Goal: Task Accomplishment & Management: Use online tool/utility

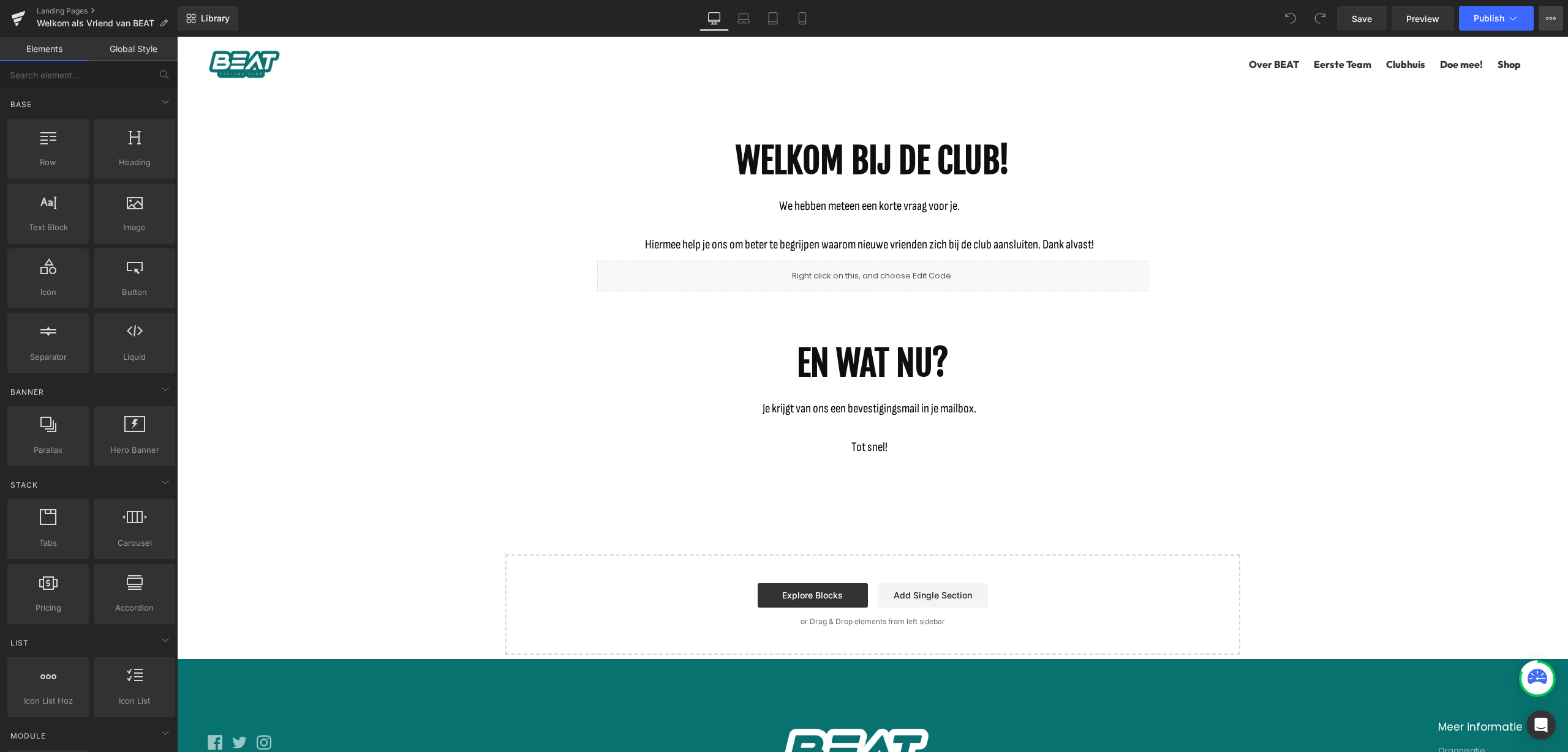
click at [1541, 15] on button "View Live Page View with current Template Save Template to Library Schedule Pub…" at bounding box center [1550, 18] width 25 height 25
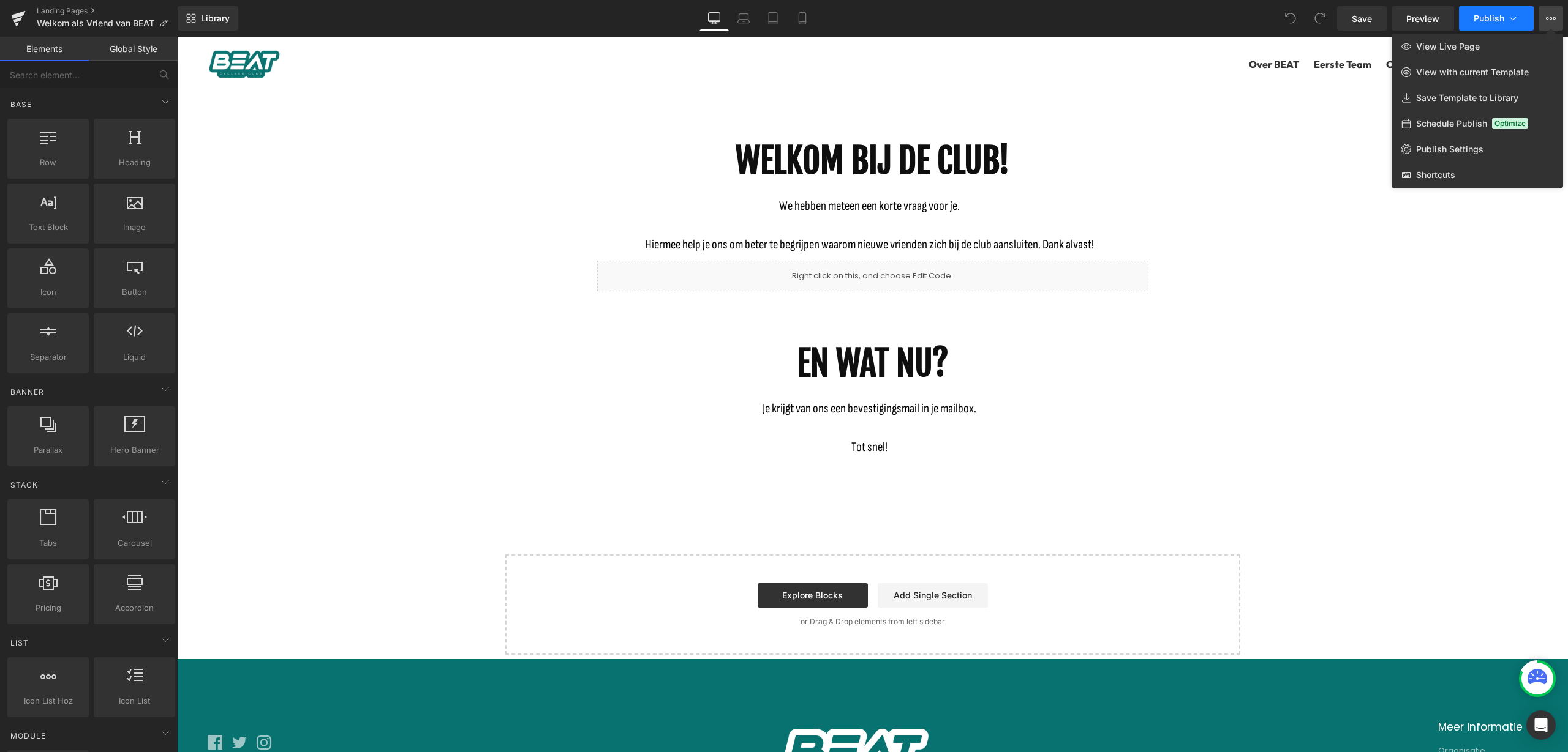
click at [1520, 20] on button "Publish" at bounding box center [1496, 18] width 75 height 25
click at [1481, 152] on span "Publish Settings" at bounding box center [1449, 149] width 68 height 11
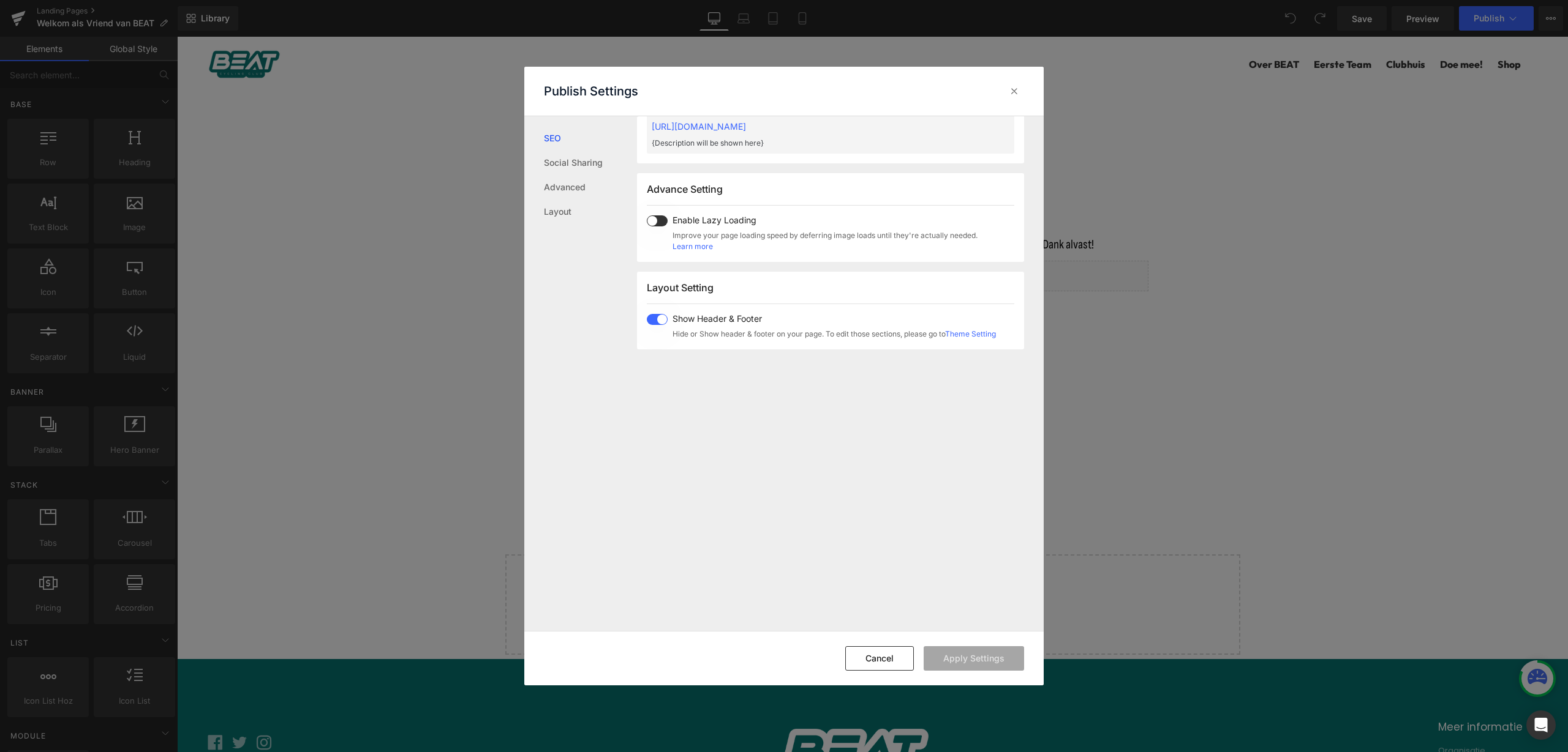
scroll to position [536, 0]
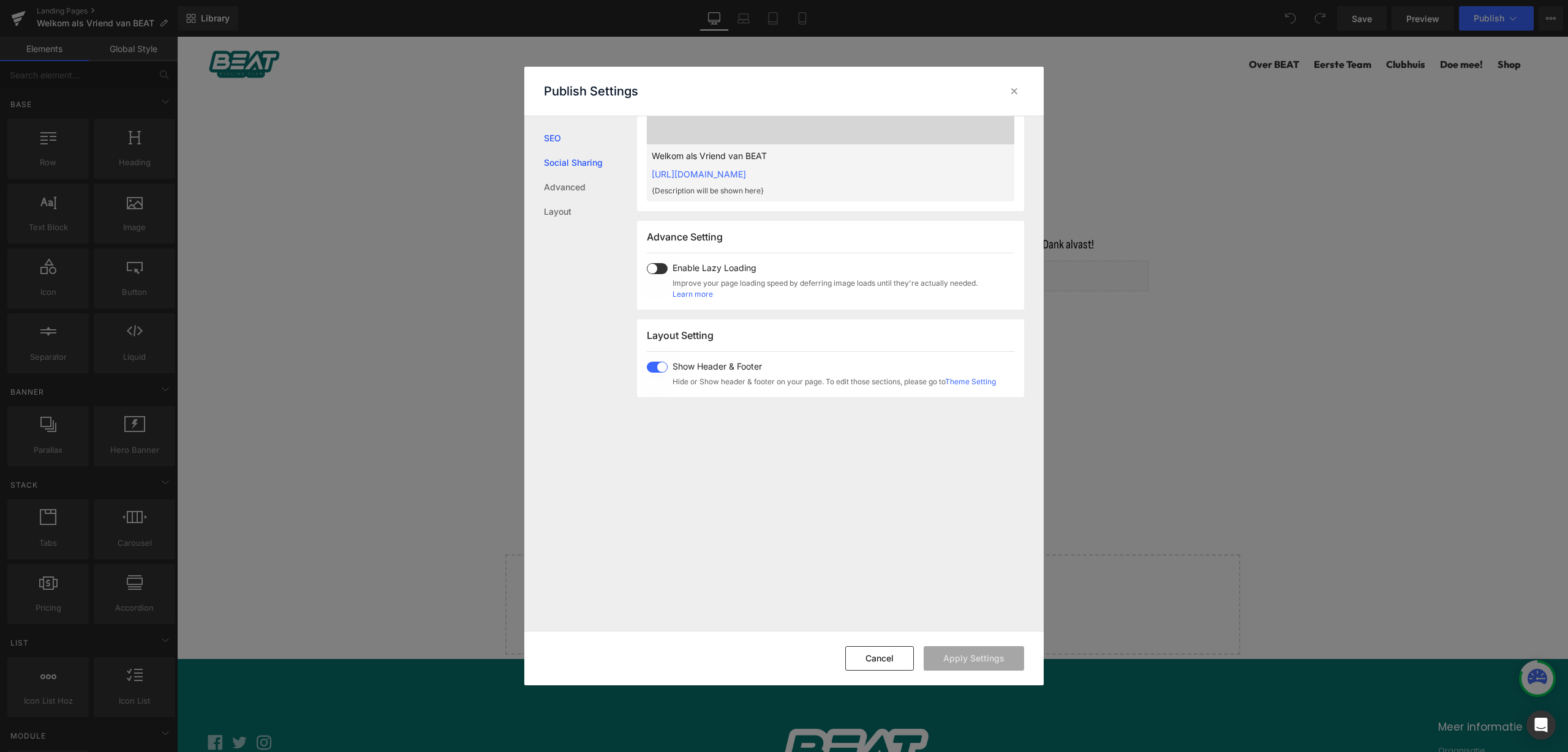
click at [595, 165] on link "Social Sharing" at bounding box center [590, 162] width 93 height 25
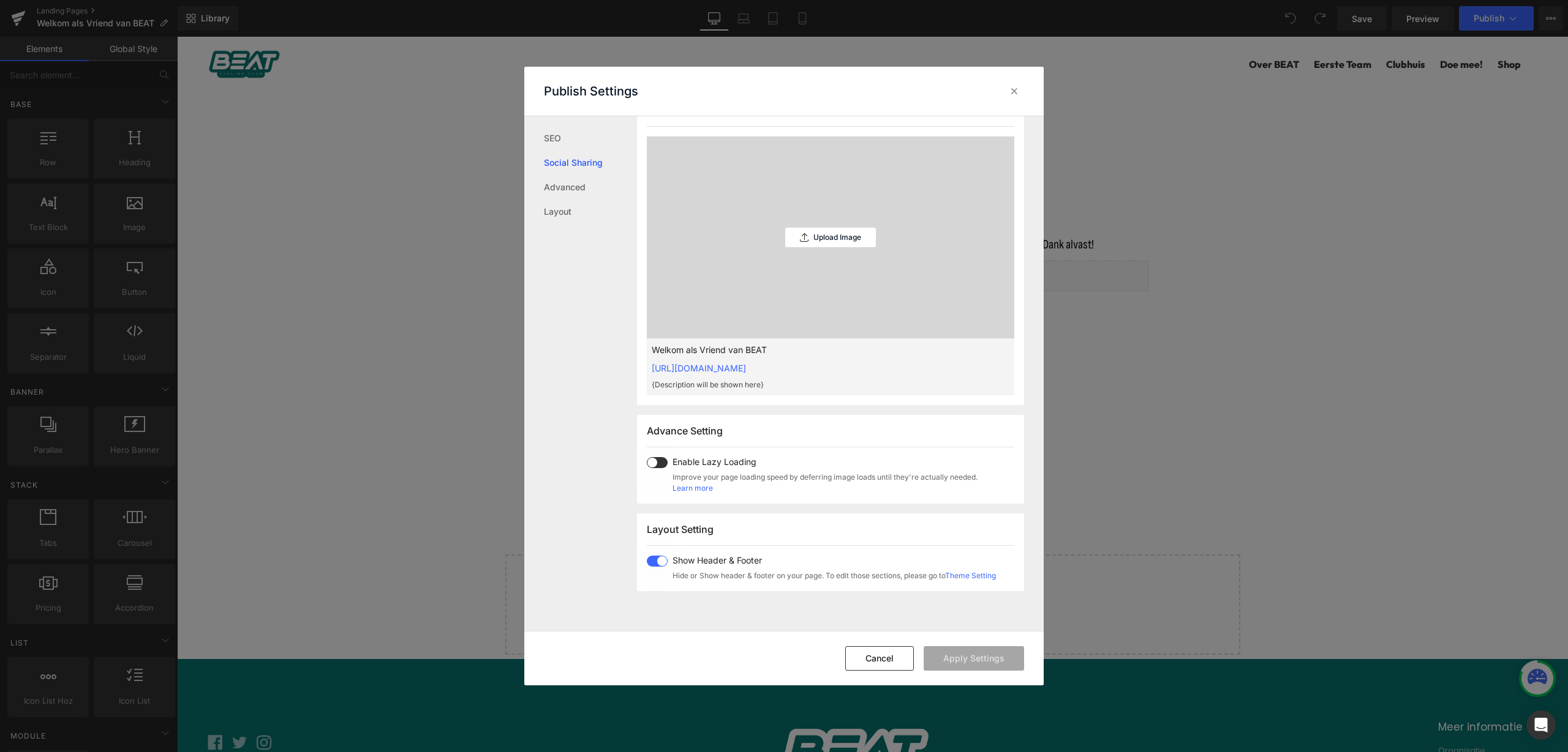
scroll to position [311, 0]
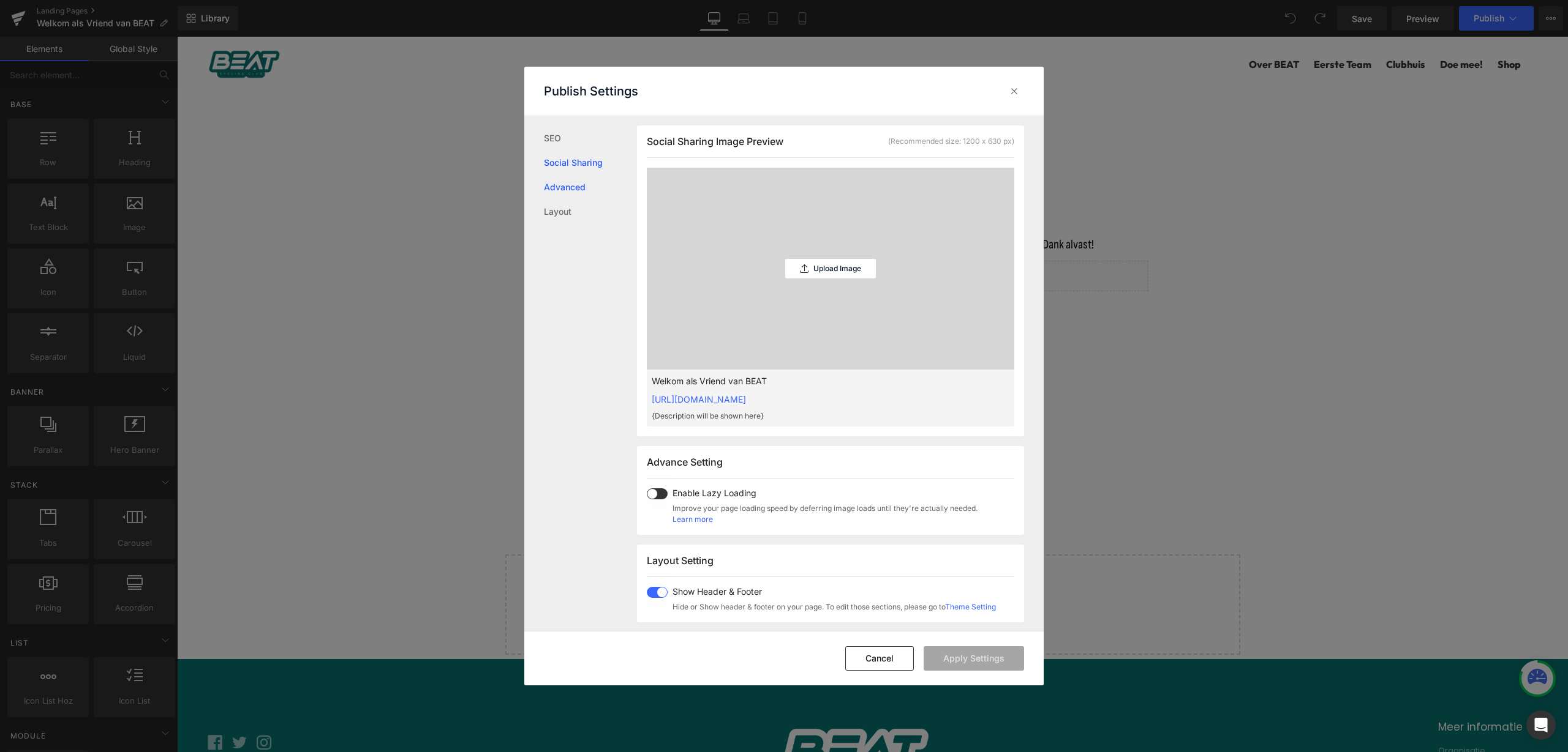
click at [560, 193] on link "Advanced" at bounding box center [590, 187] width 93 height 25
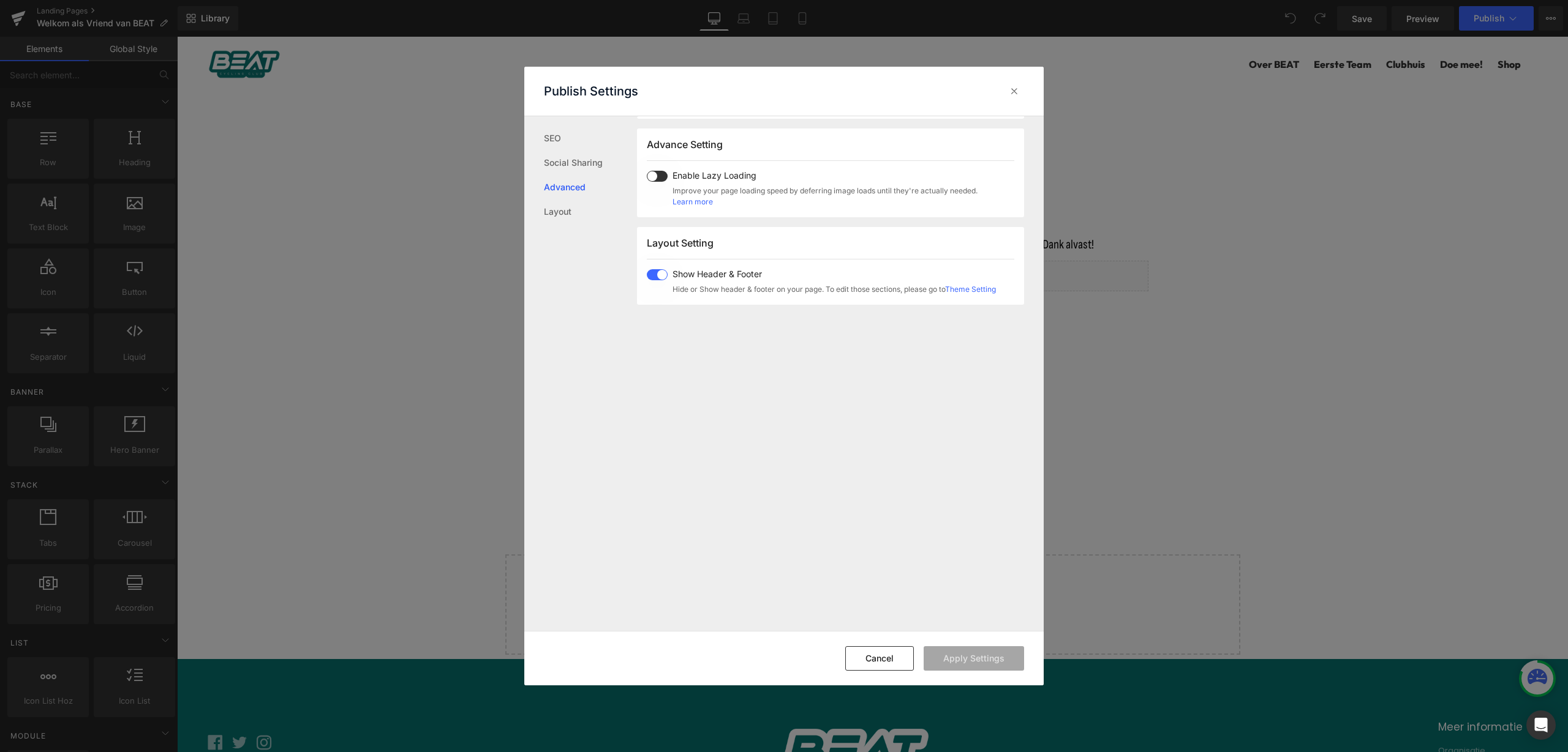
scroll to position [631, 0]
click at [555, 225] on div "SEO Social Sharing Advanced Layout" at bounding box center [581, 373] width 112 height 514
click at [564, 136] on link "SEO" at bounding box center [590, 138] width 93 height 25
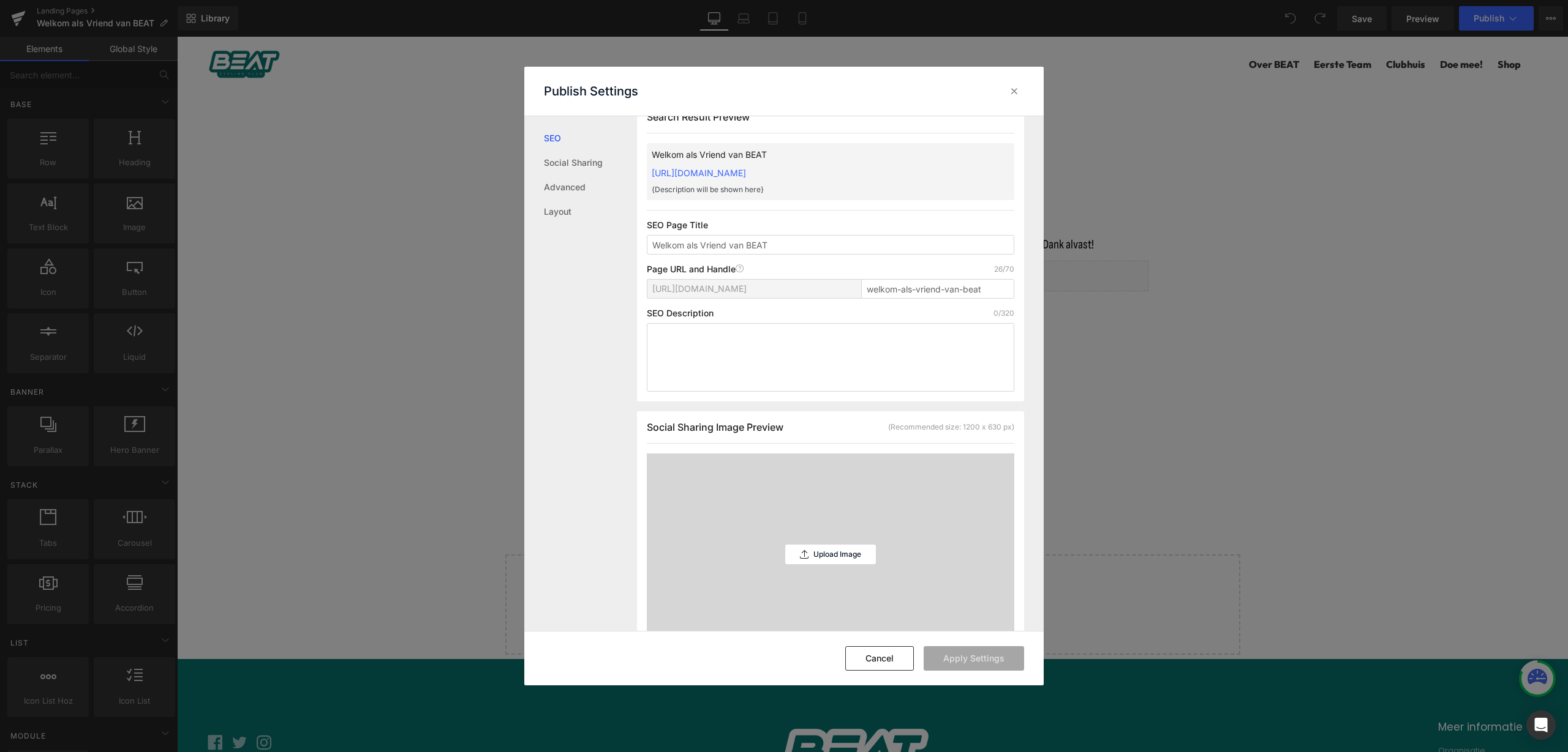
scroll to position [1, 0]
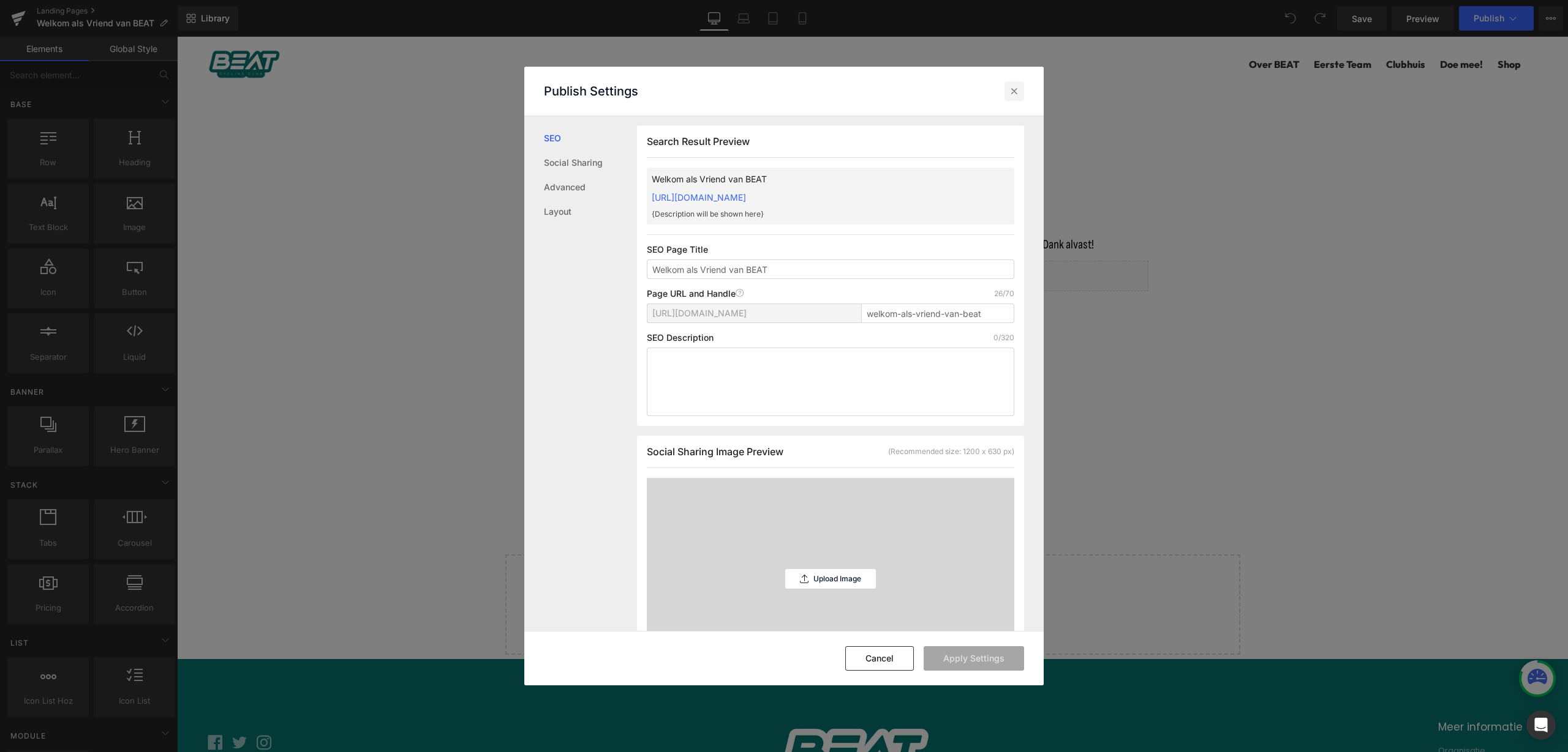
click at [1013, 97] on icon at bounding box center [1014, 91] width 12 height 12
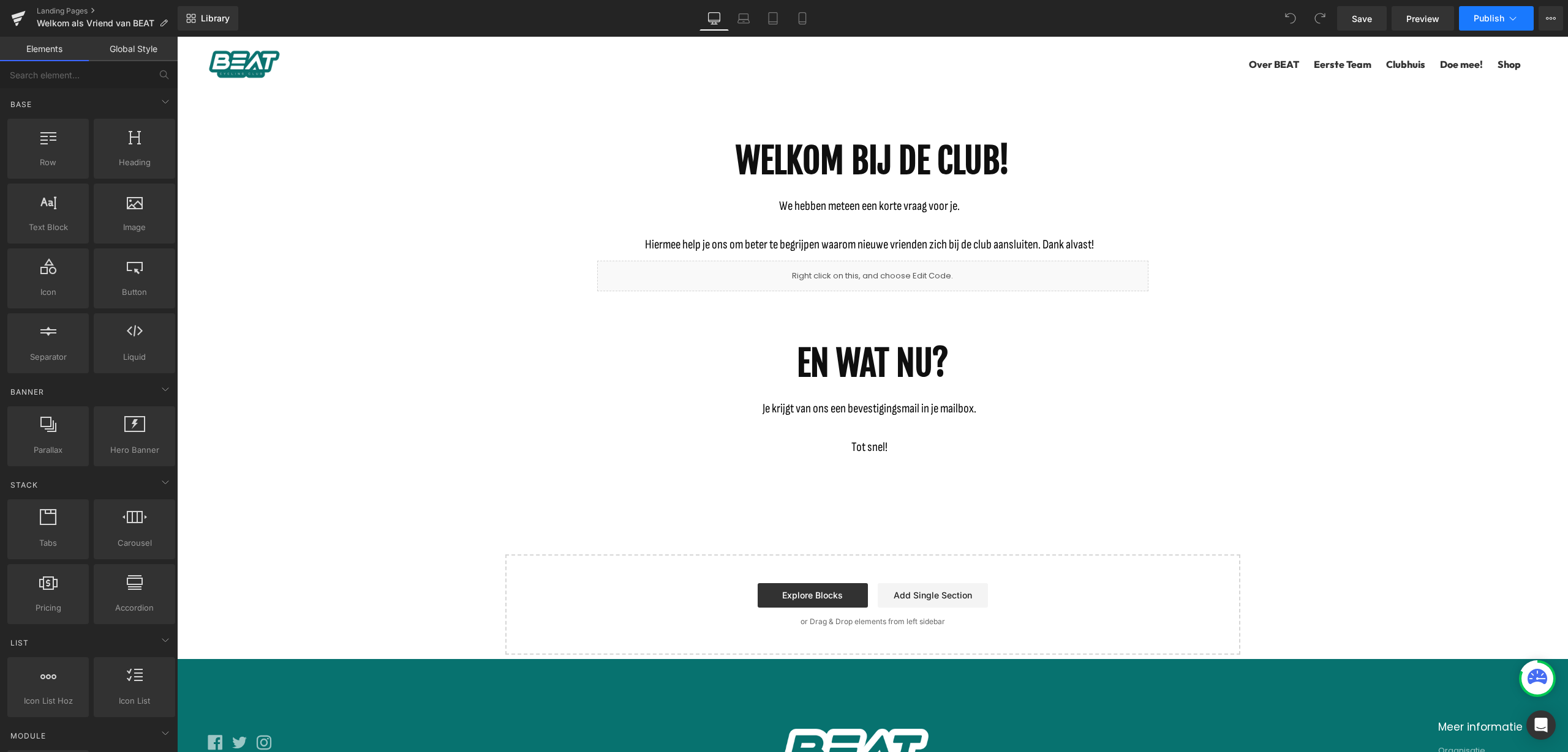
click at [1523, 21] on button "Publish" at bounding box center [1496, 18] width 75 height 25
click at [1552, 17] on icon at bounding box center [1551, 18] width 10 height 10
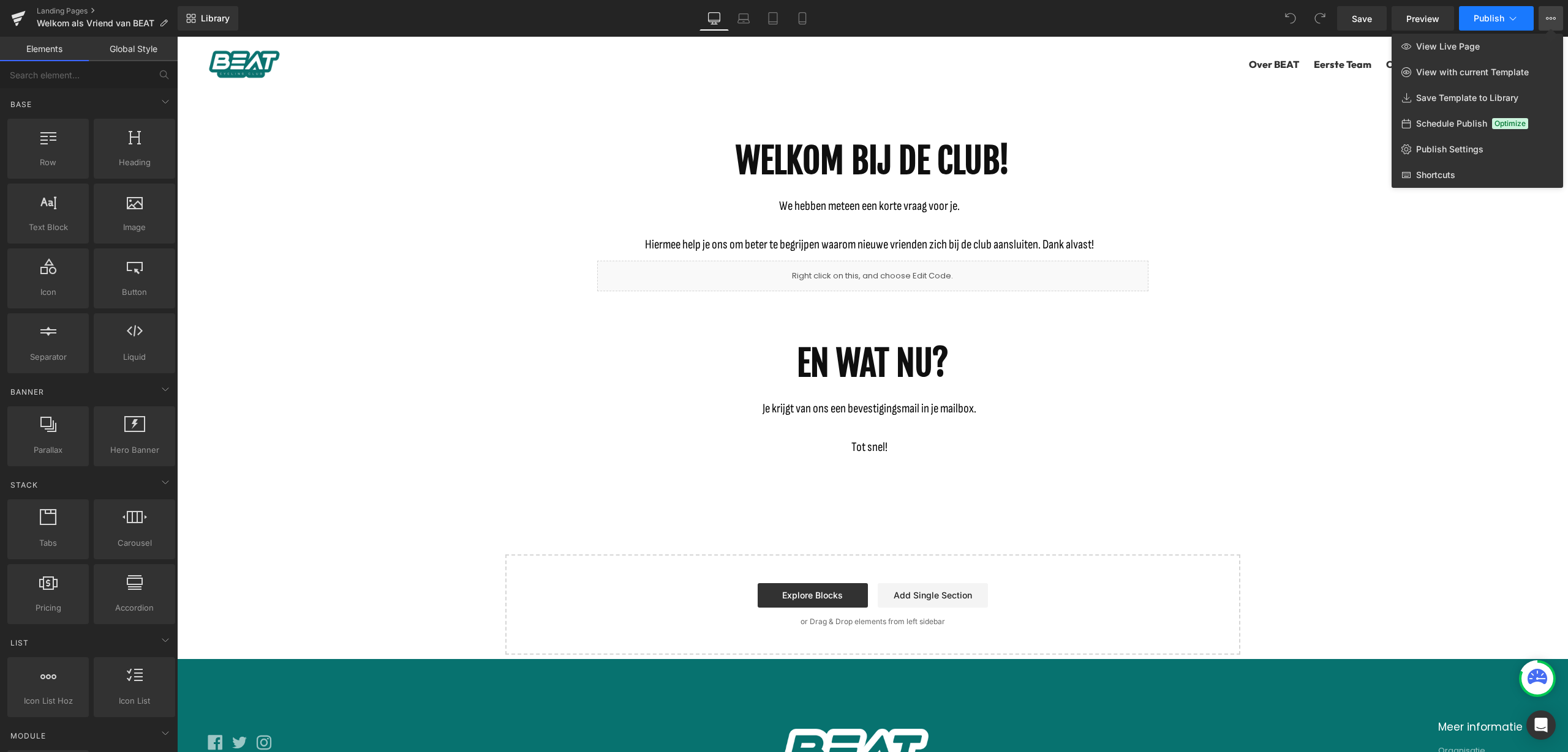
click at [1511, 21] on icon at bounding box center [1512, 18] width 12 height 12
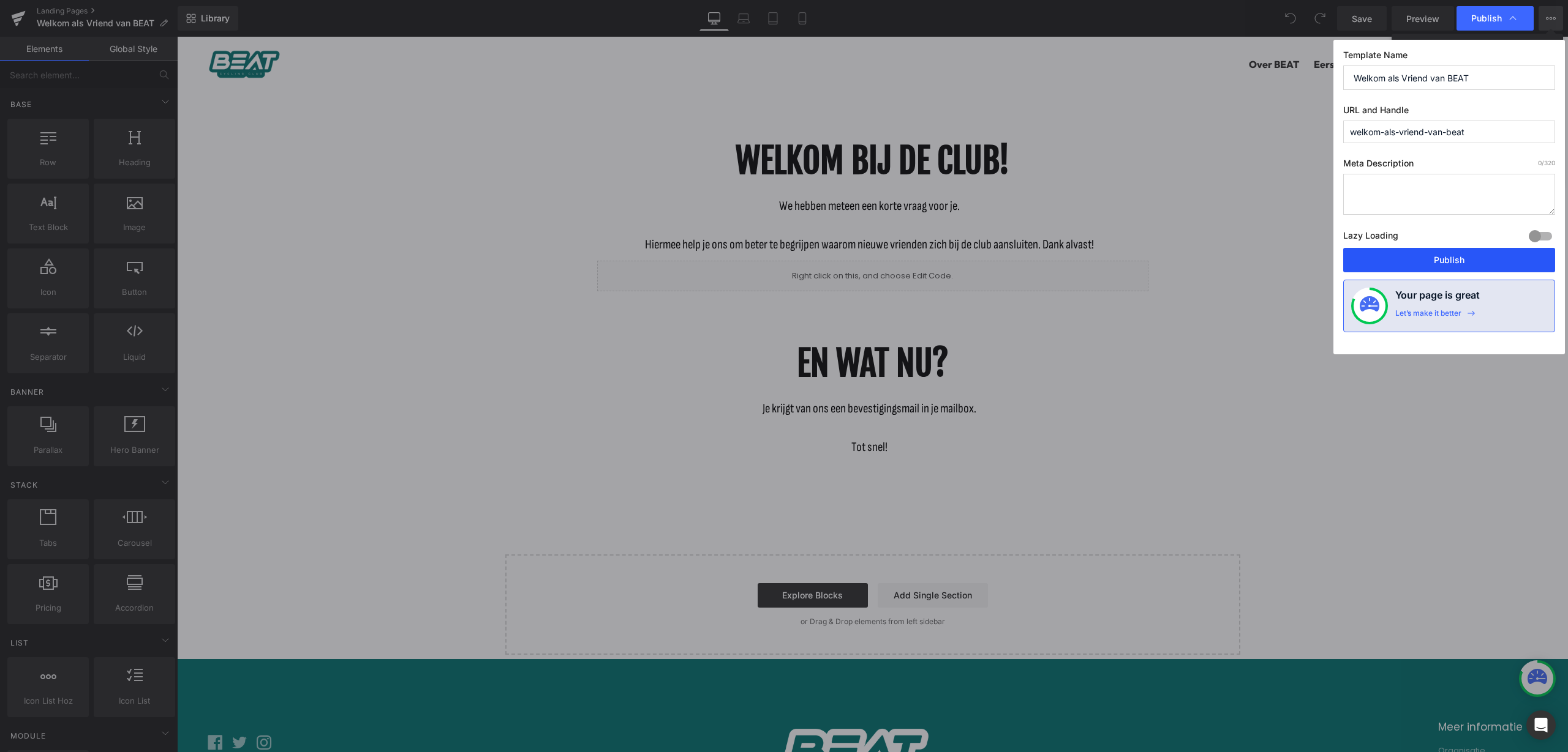
click at [1475, 262] on button "Publish" at bounding box center [1449, 260] width 212 height 25
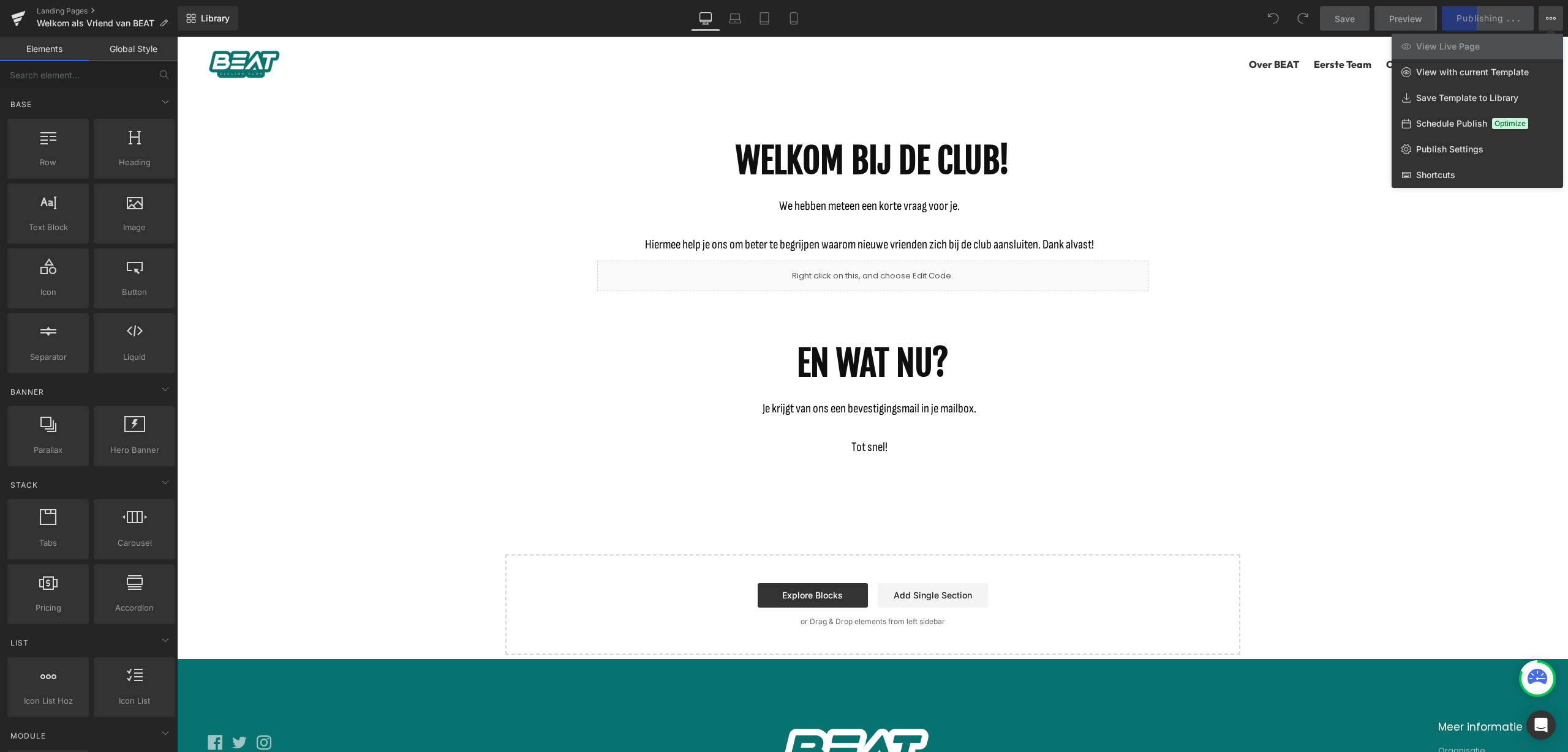
drag, startPoint x: 1305, startPoint y: 348, endPoint x: 1117, endPoint y: 319, distance: 190.2
click at [1305, 348] on div at bounding box center [872, 394] width 1390 height 715
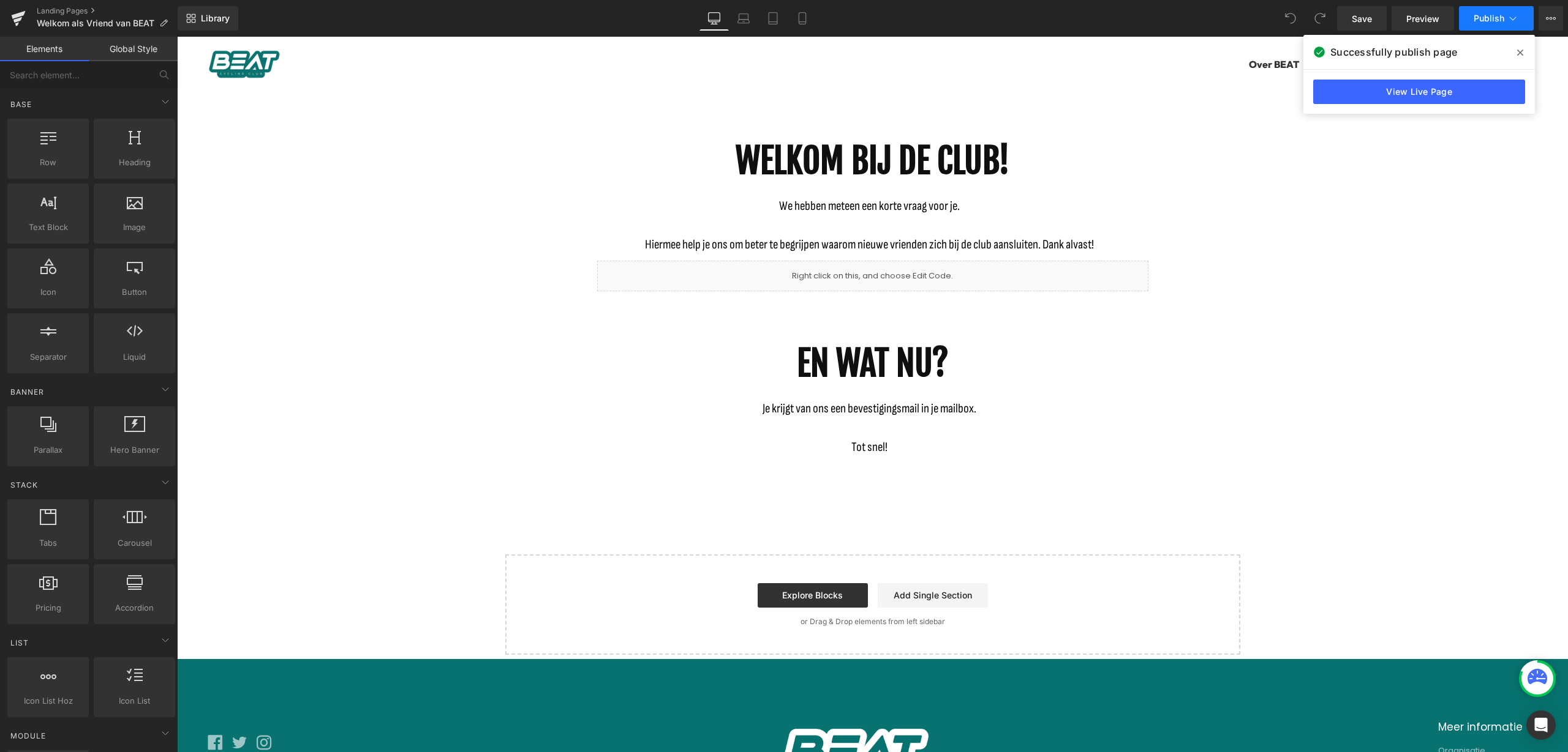
click at [1515, 20] on icon at bounding box center [1512, 18] width 12 height 12
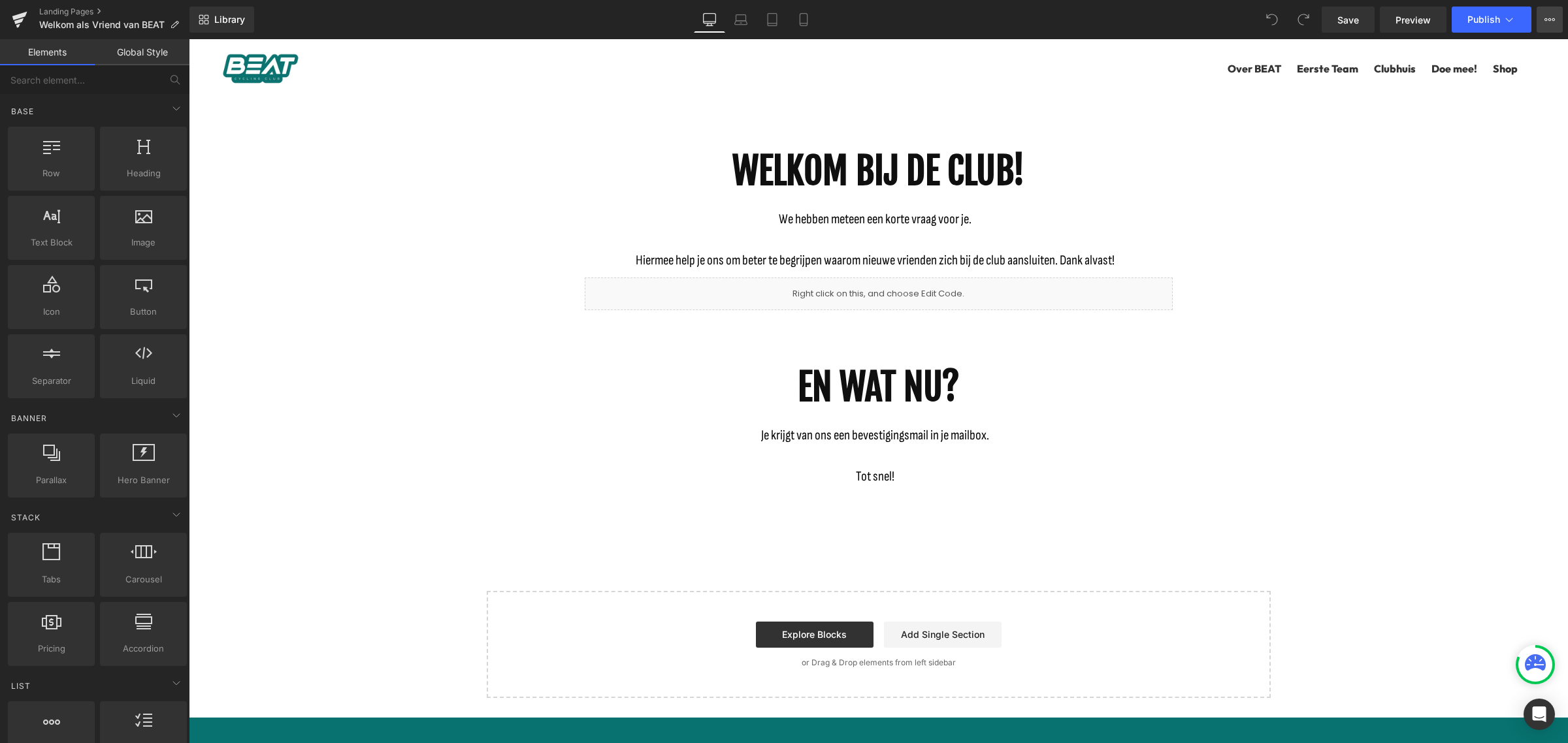
click at [1548, 21] on icon at bounding box center [1550, 20] width 11 height 11
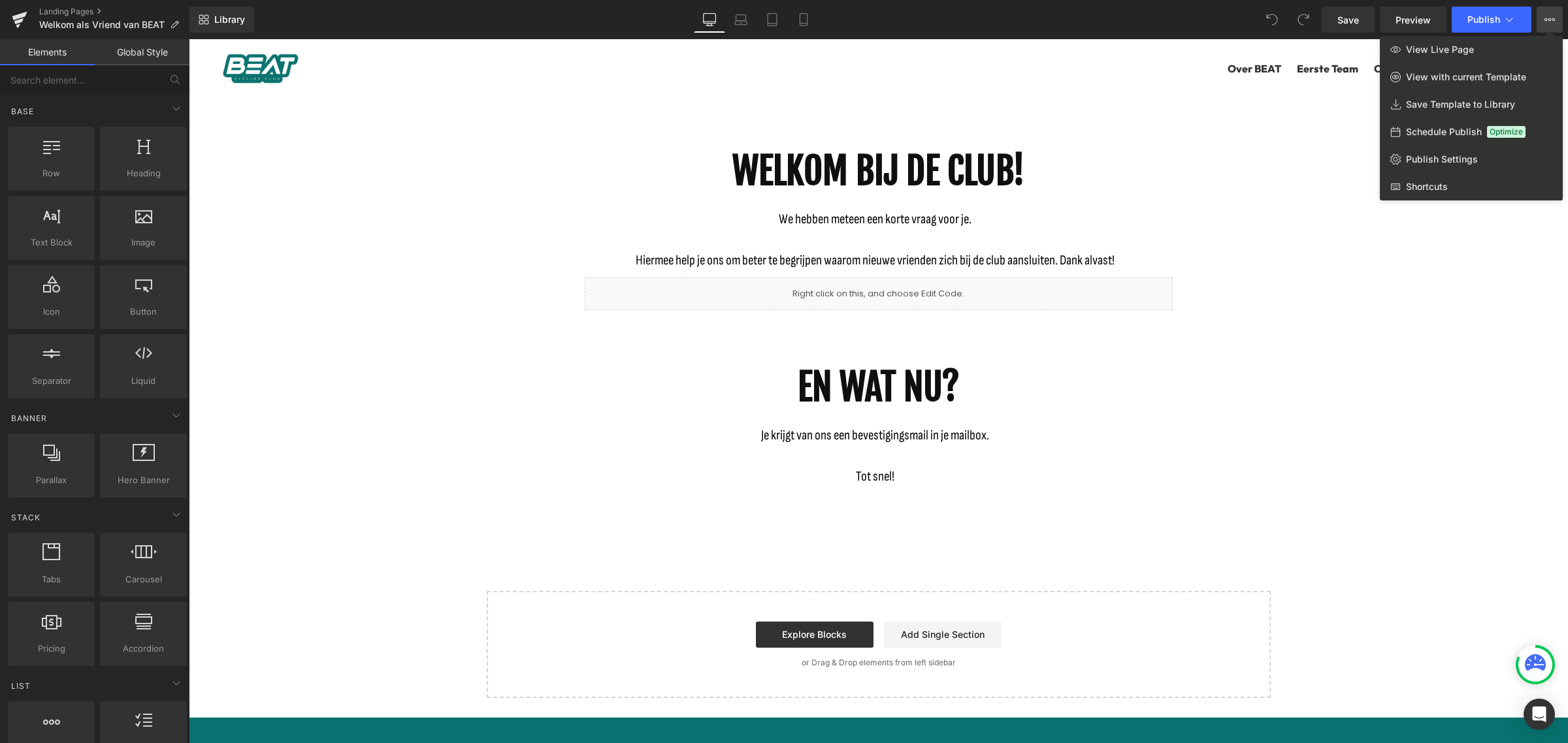
drag, startPoint x: 1548, startPoint y: 21, endPoint x: 1523, endPoint y: 38, distance: 30.2
click at [1546, 26] on button "View Live Page View with current Template Save Template to Library Schedule Pub…" at bounding box center [1549, 20] width 26 height 26
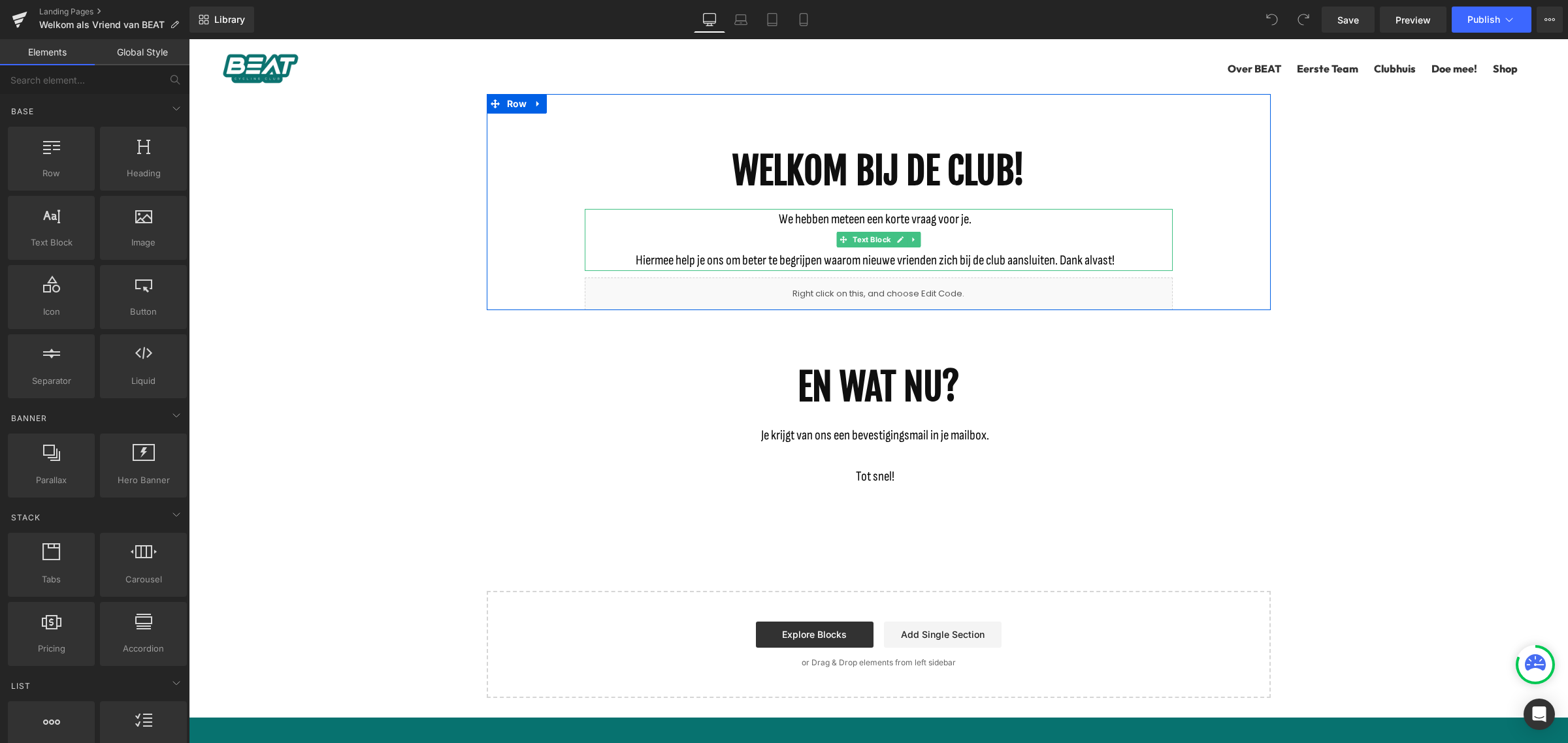
click at [770, 220] on p "We hebben meteen een korte vraag voor je." at bounding box center [875, 219] width 582 height 21
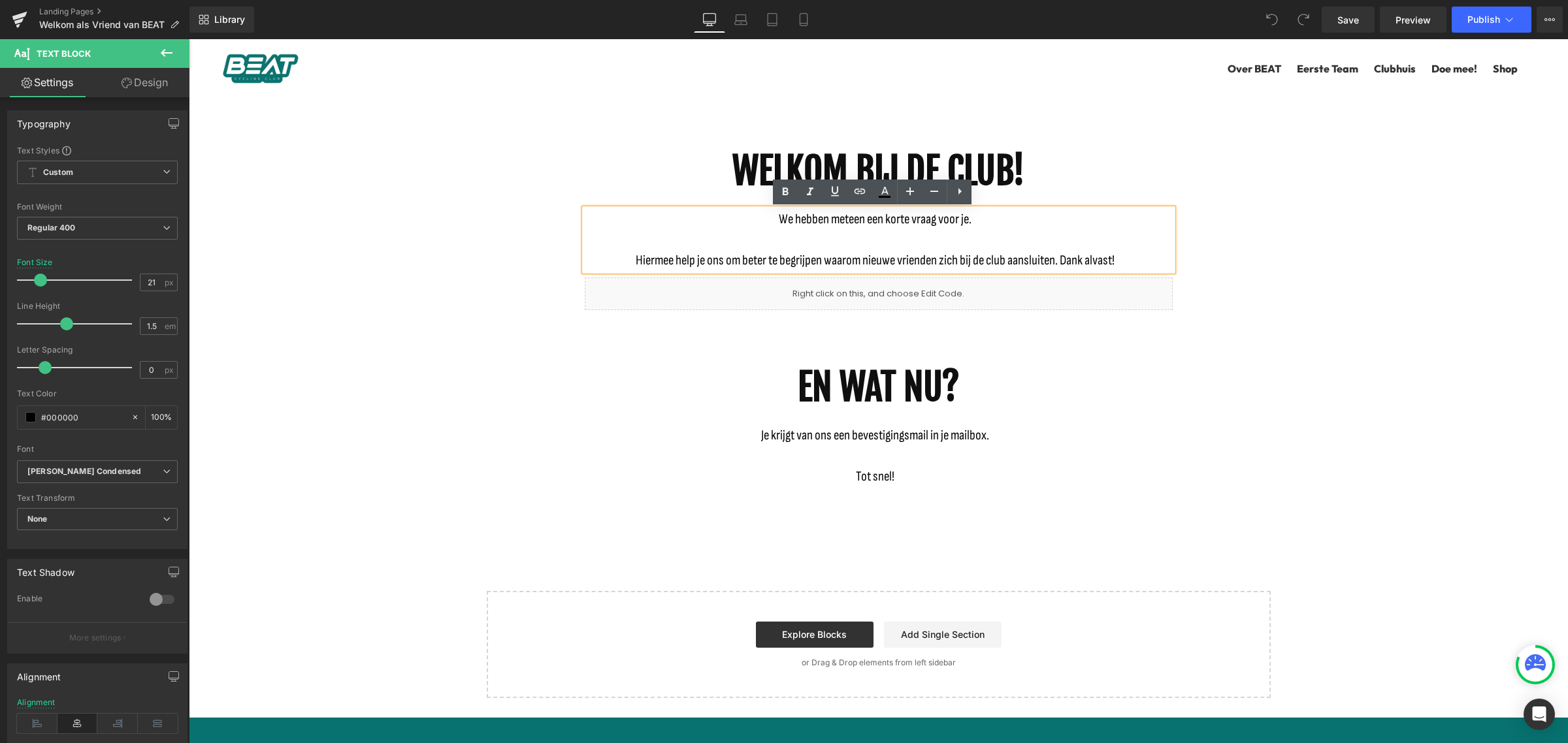
click at [773, 220] on p "We hebben meteen een korte vraag voor je." at bounding box center [875, 219] width 582 height 21
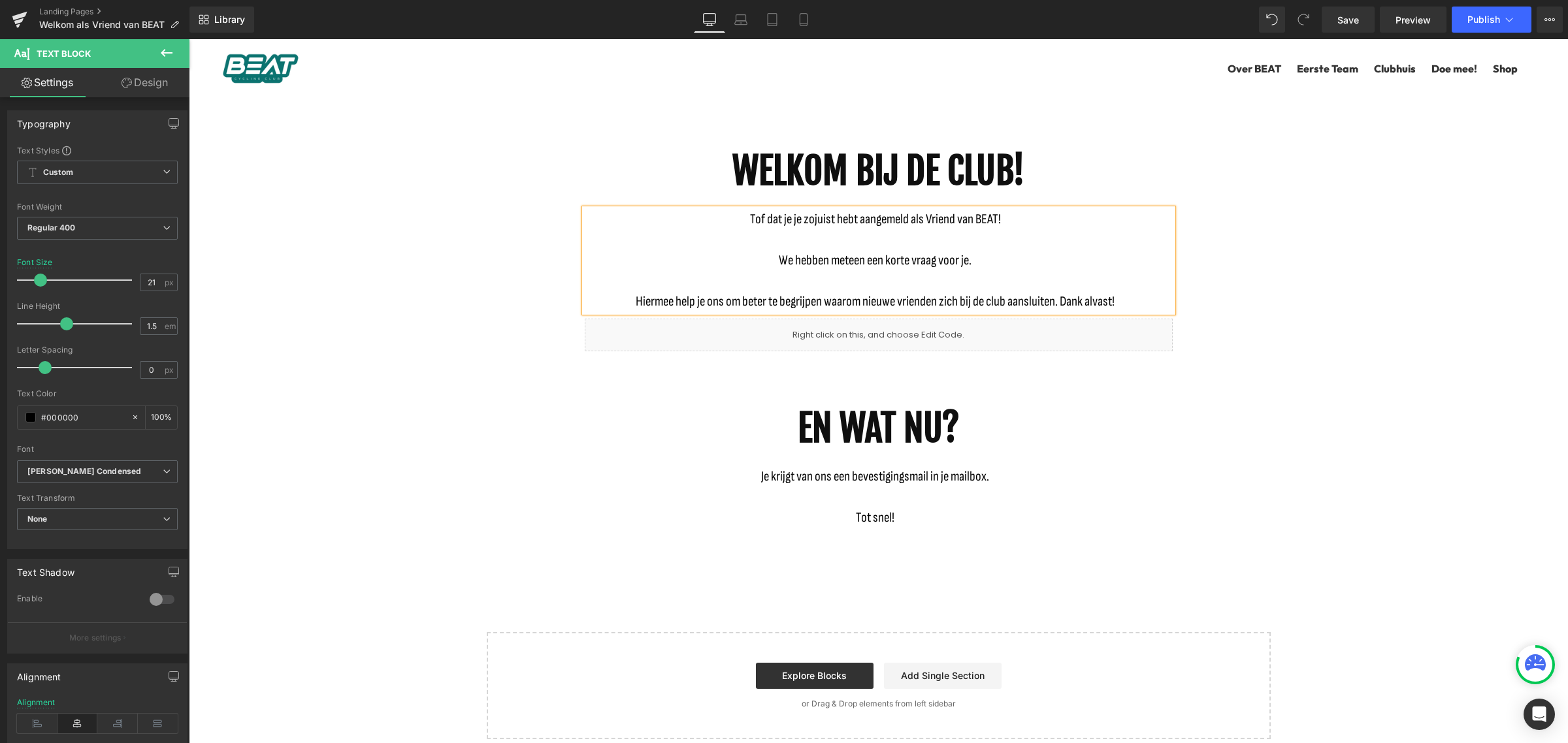
click at [1266, 315] on div "WELKOM BIJ DE CLUB! Heading Tof dat je je zojuist hebt aangemeld als Vriend van…" at bounding box center [878, 417] width 1379 height 645
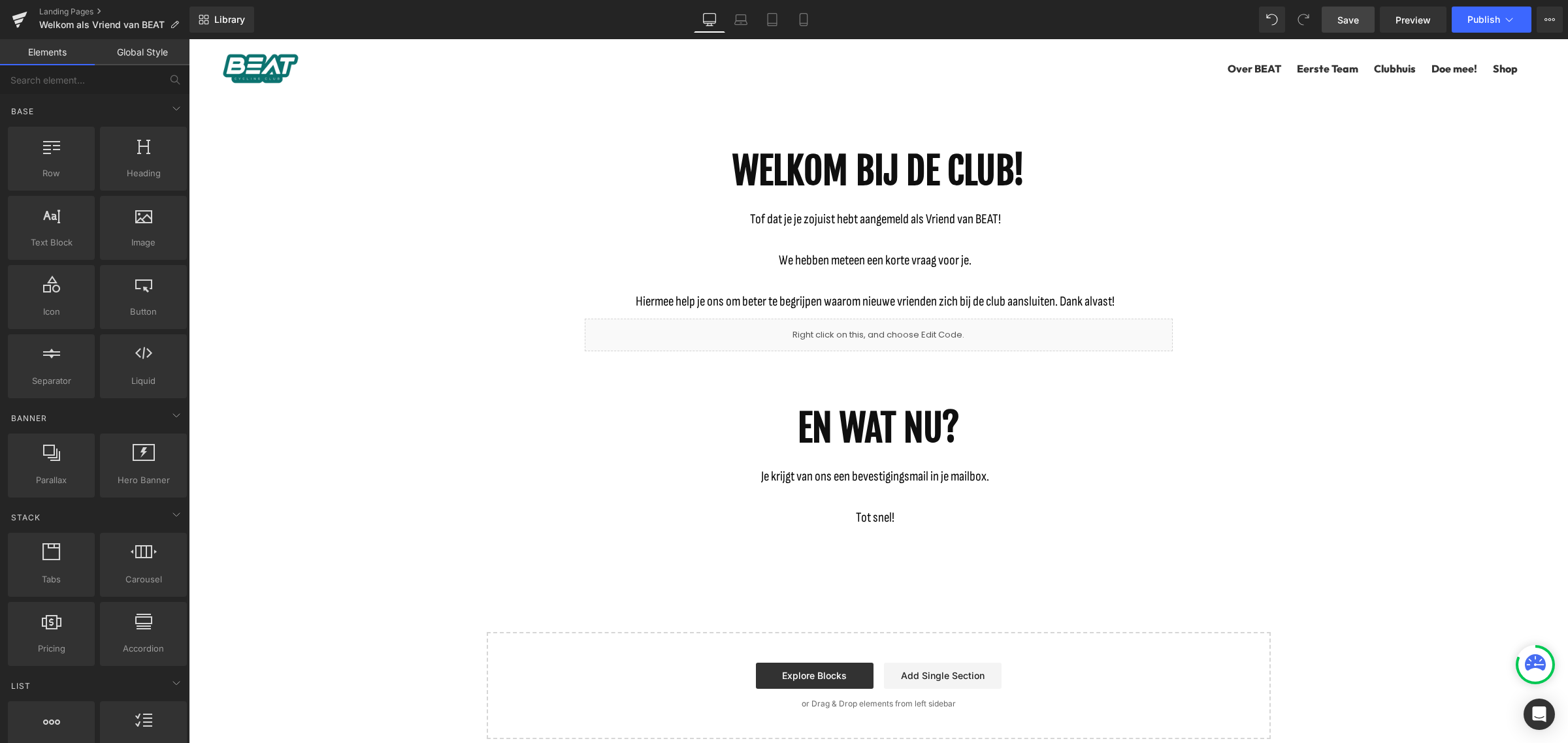
click at [1350, 20] on span "Save" at bounding box center [1348, 20] width 22 height 13
click at [1545, 20] on icon at bounding box center [1546, 20] width 3 height 3
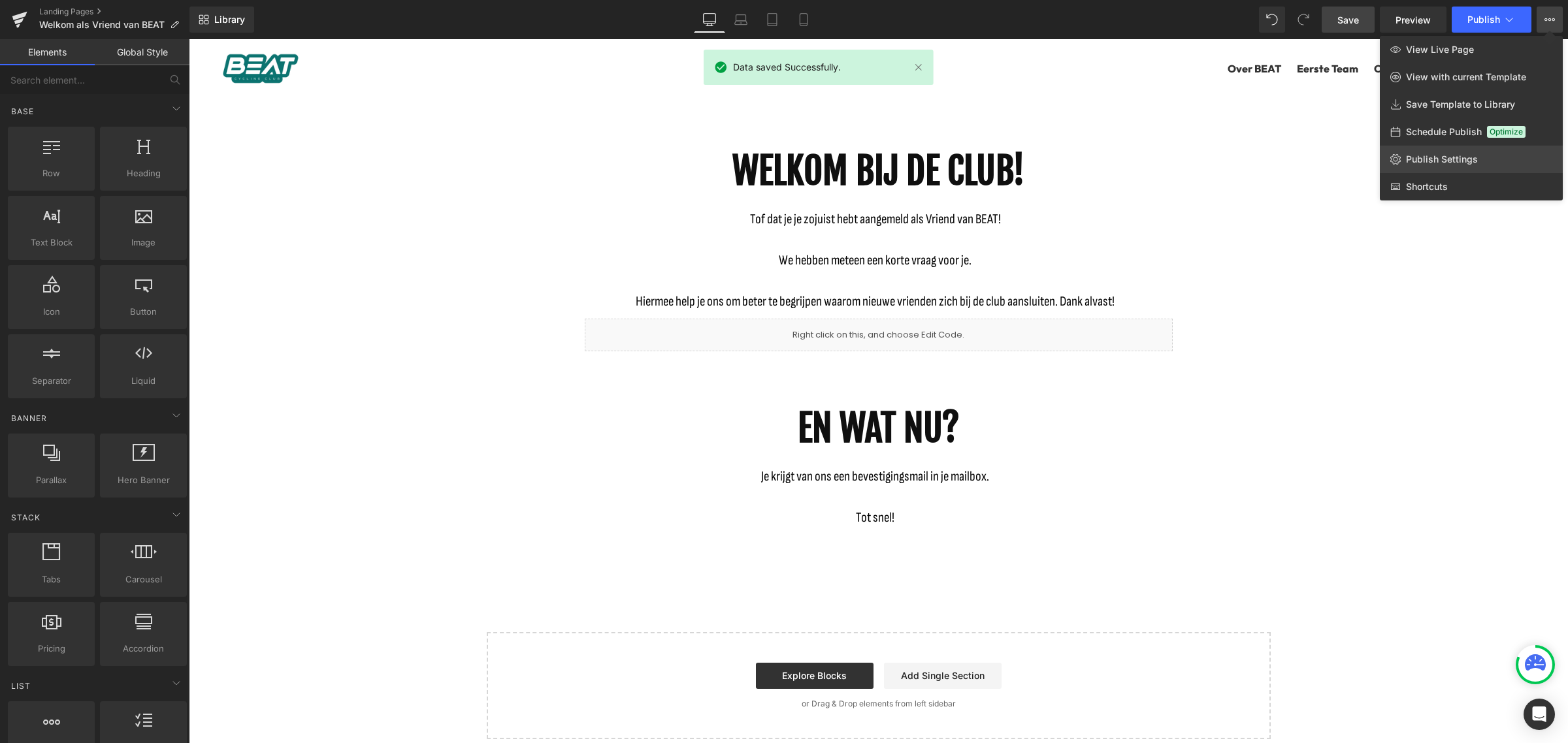
click at [1462, 162] on span "Publish Settings" at bounding box center [1441, 159] width 72 height 11
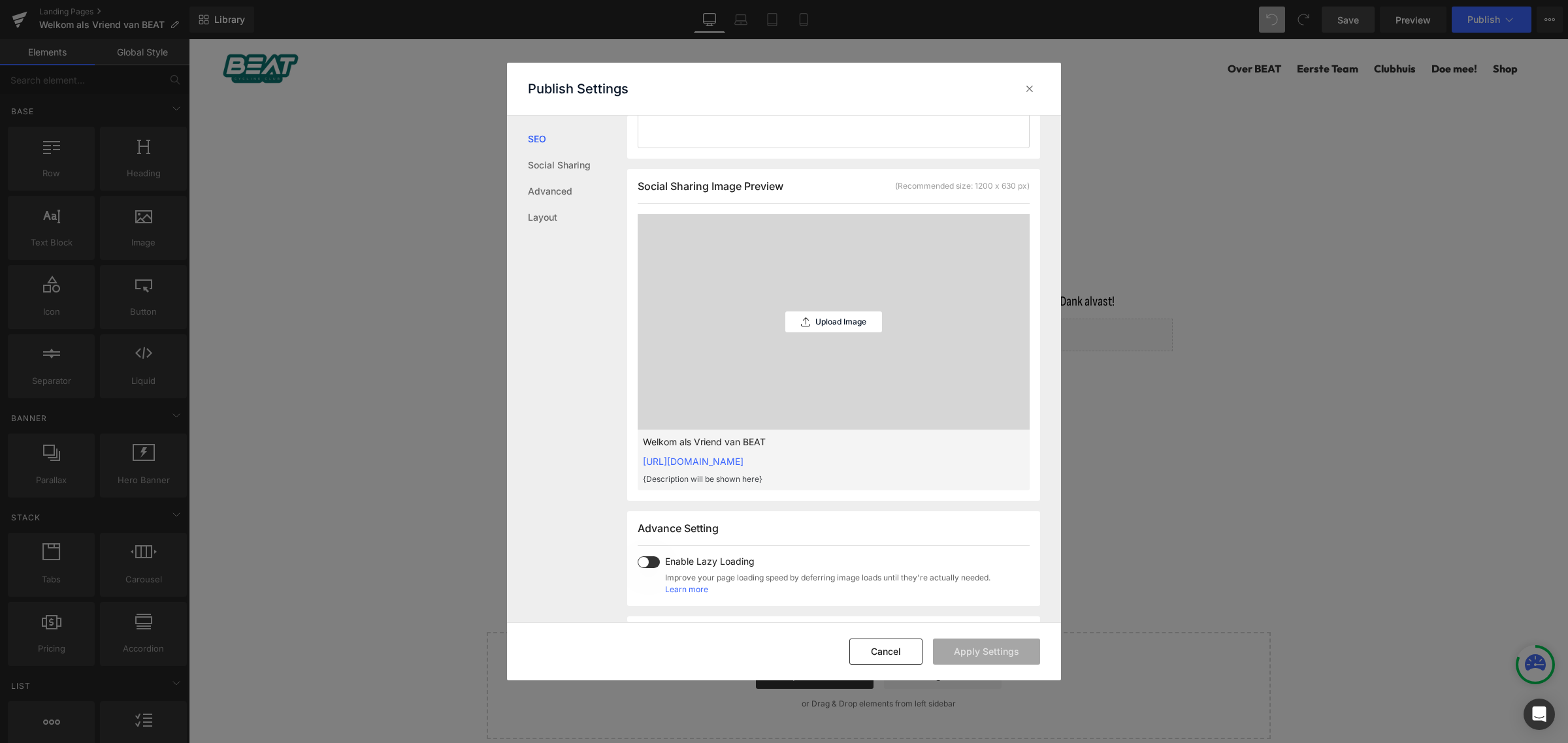
scroll to position [327, 0]
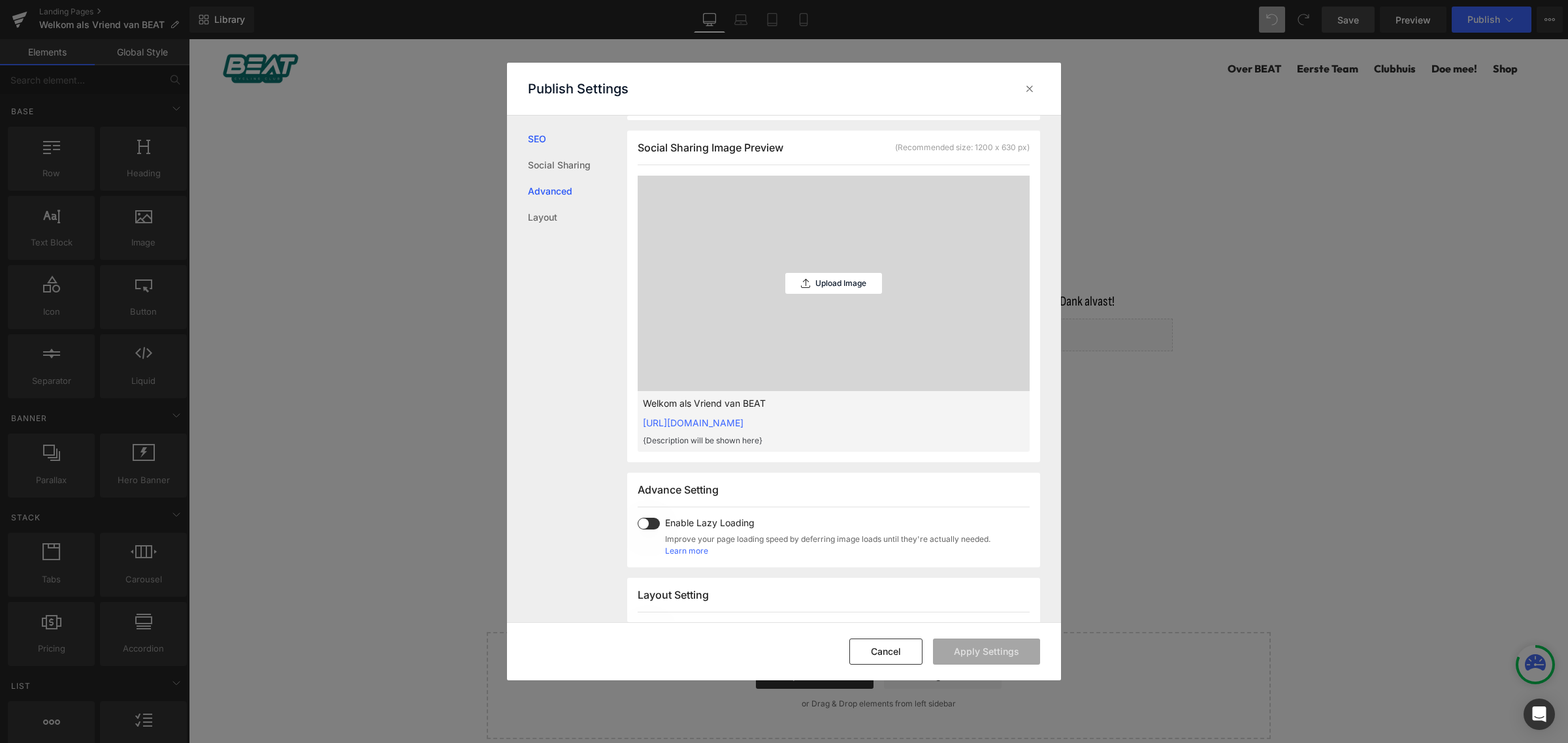
click at [565, 191] on link "Advanced" at bounding box center [577, 191] width 99 height 26
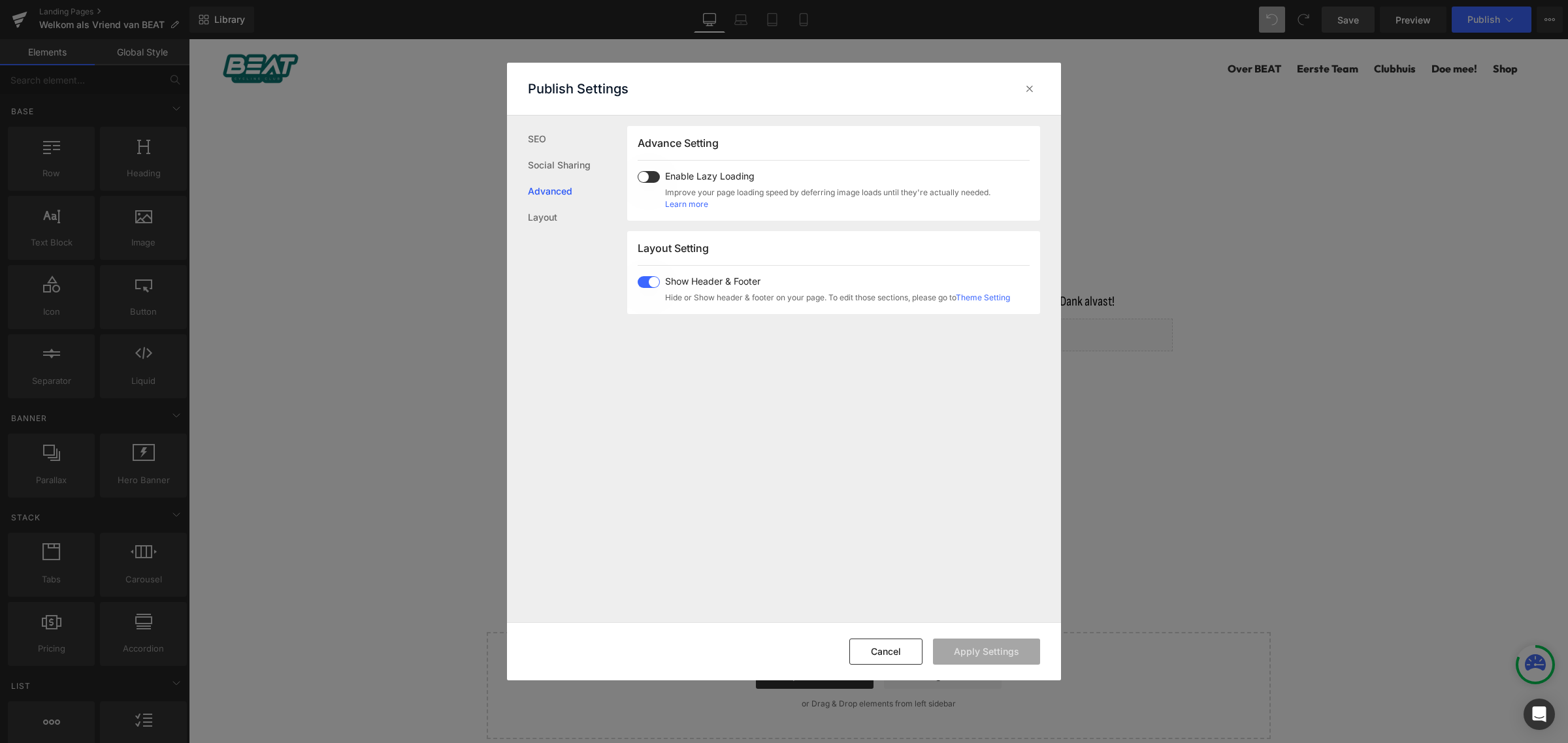
scroll to position [674, 0]
click at [696, 203] on link "Learn more" at bounding box center [687, 203] width 43 height 11
click at [1030, 85] on icon at bounding box center [1029, 88] width 13 height 13
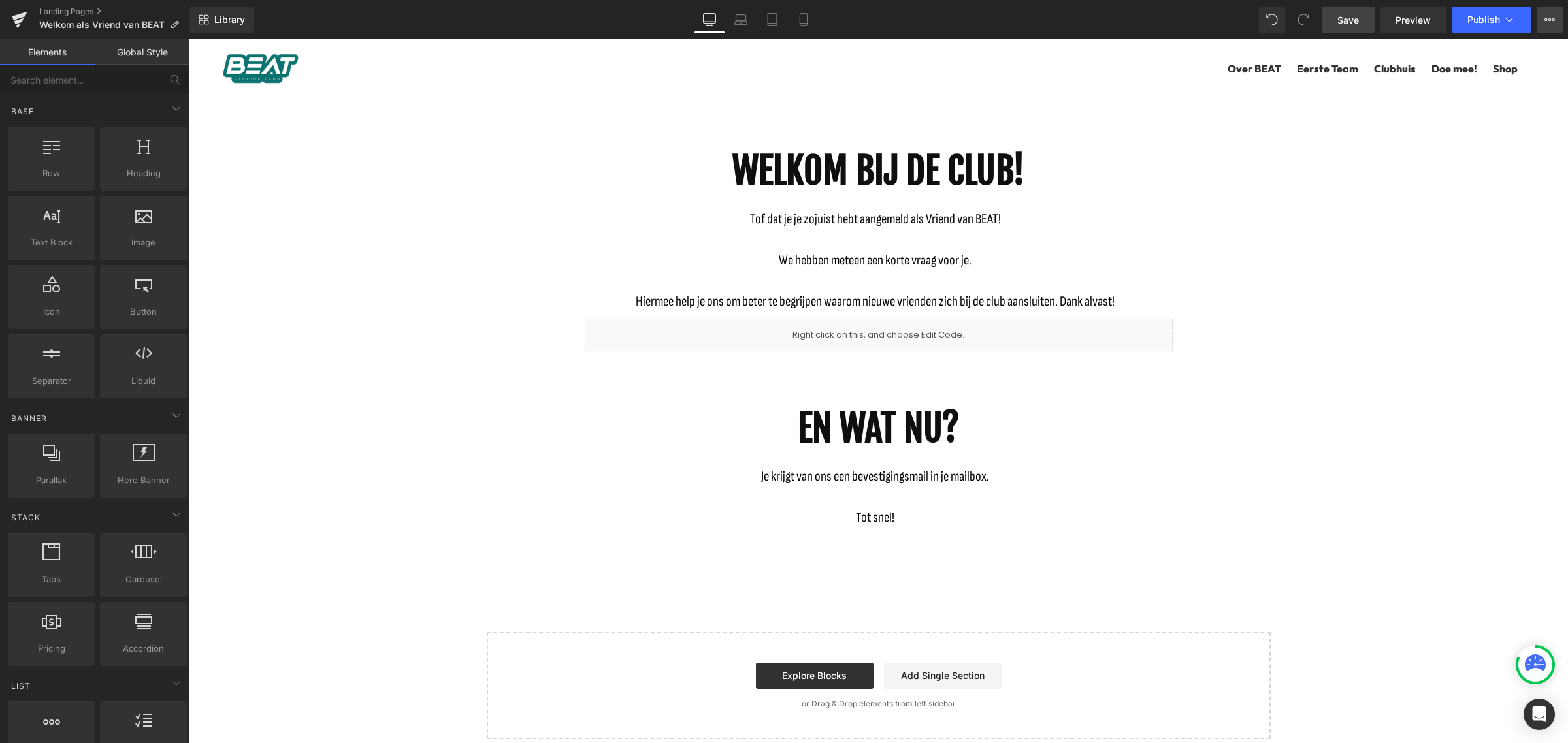
click at [1548, 22] on icon at bounding box center [1550, 20] width 11 height 11
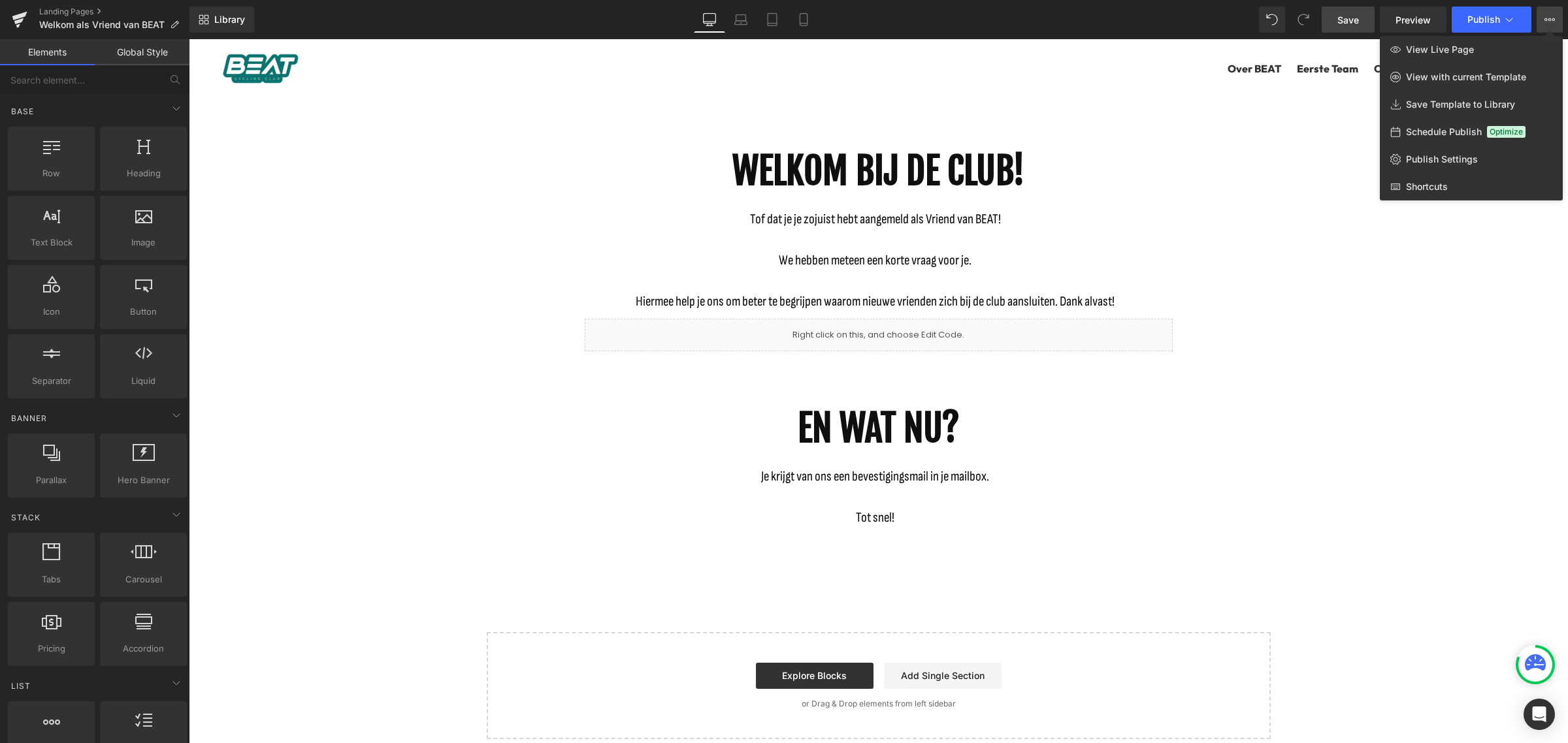
click at [418, 161] on div at bounding box center [878, 391] width 1379 height 704
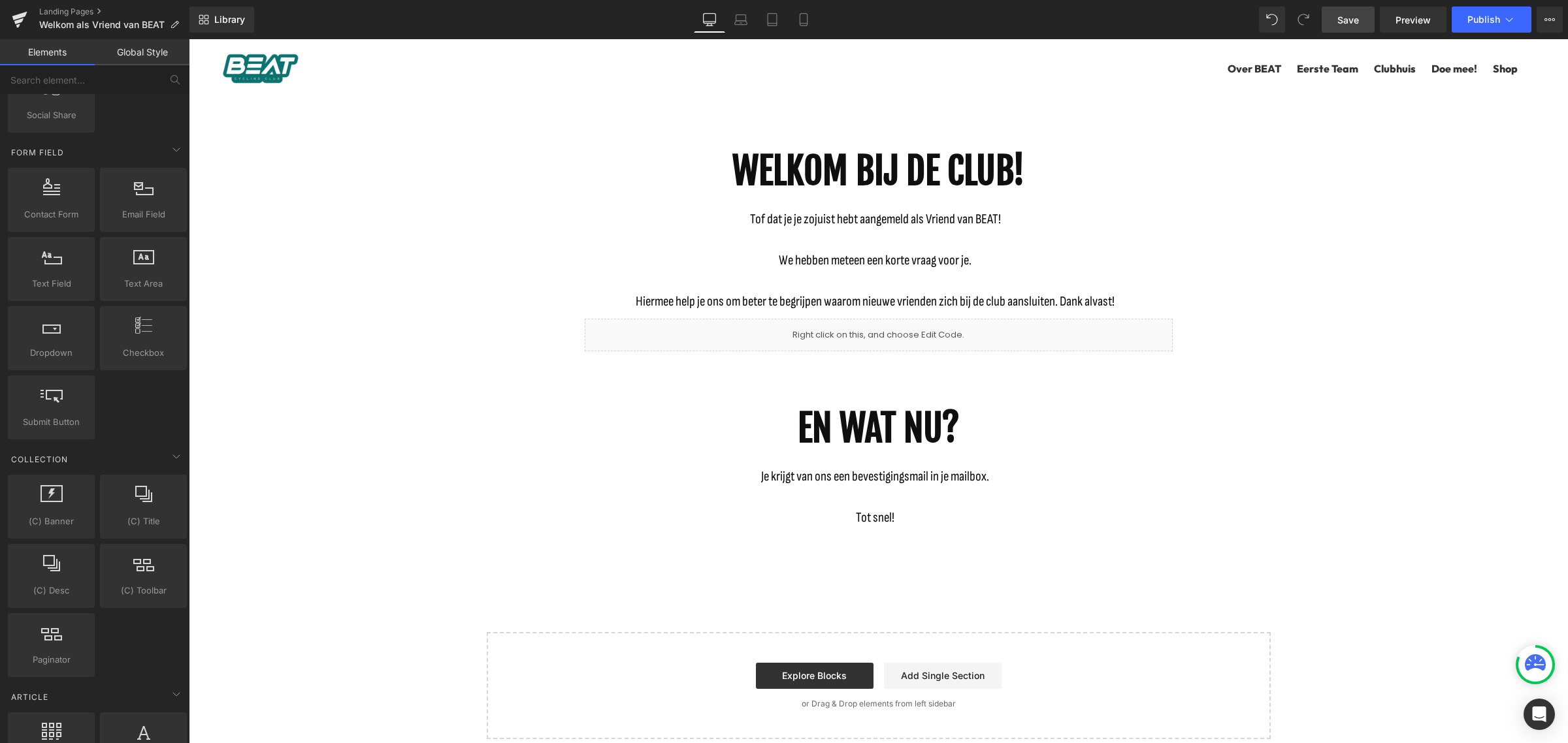
scroll to position [0, 0]
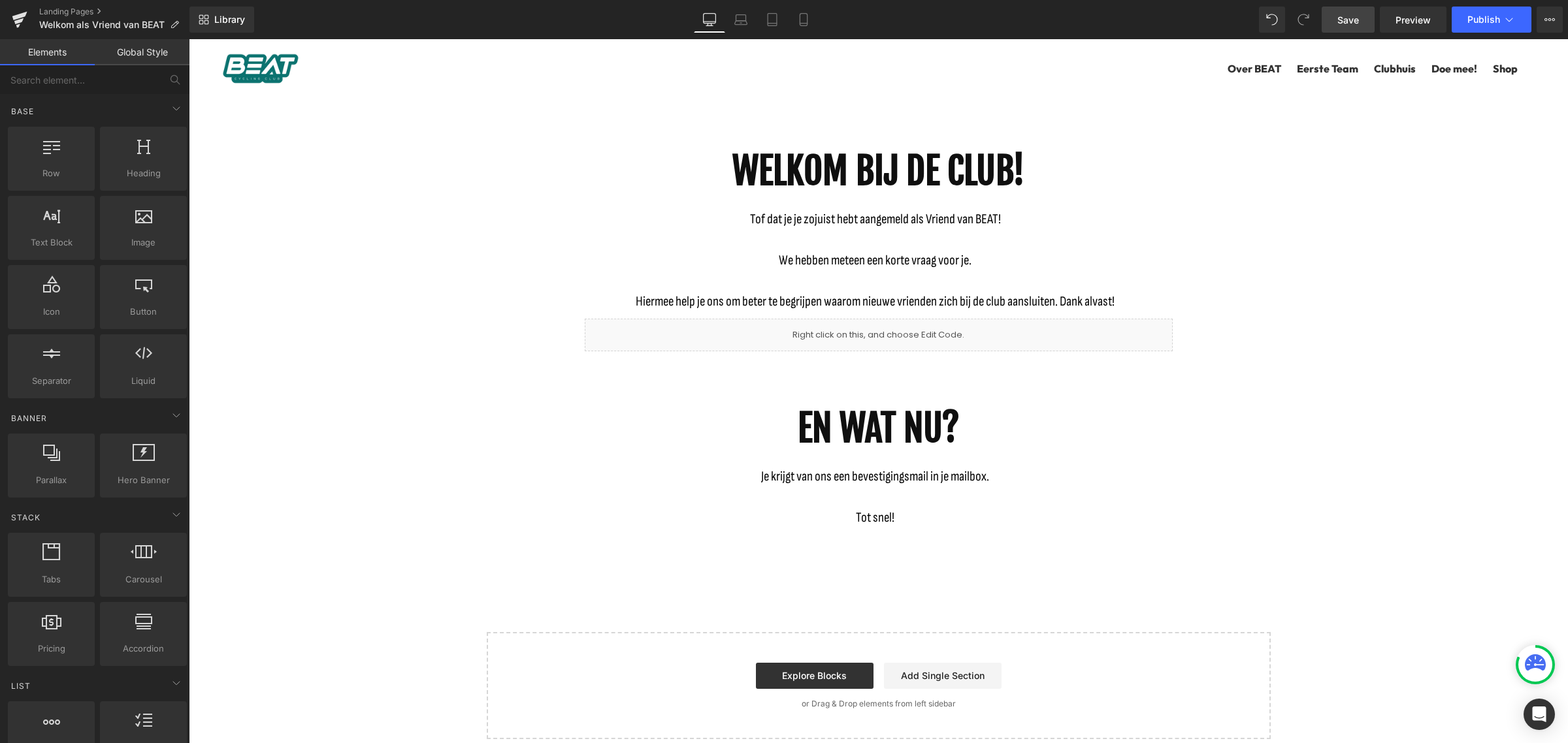
click at [283, 20] on div "Library Desktop Desktop Laptop Tablet Mobile Save Preview Publish Scheduled Vie…" at bounding box center [878, 20] width 1378 height 26
click at [163, 18] on p "Welkom als Vriend van BEAT" at bounding box center [108, 24] width 150 height 15
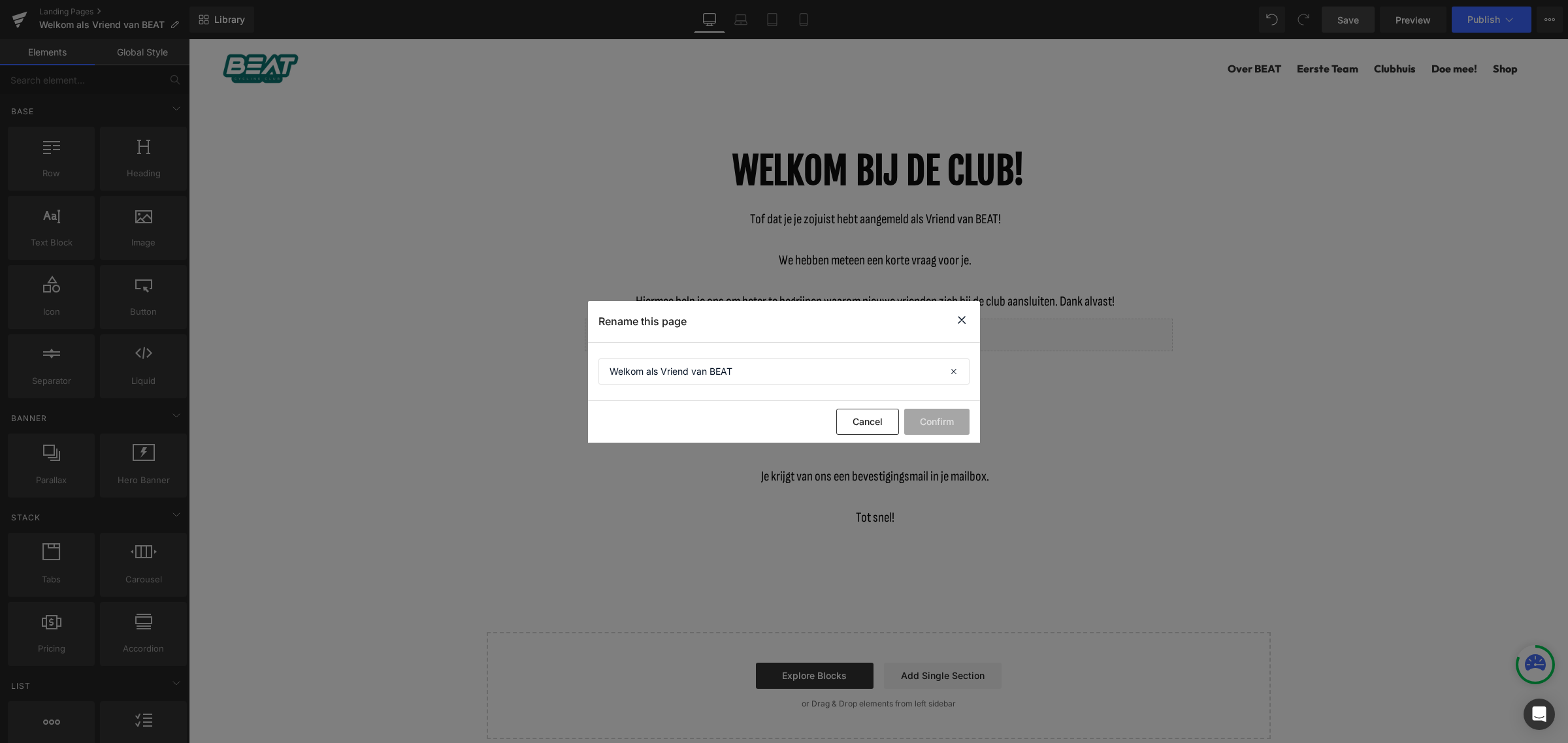
drag, startPoint x: 965, startPoint y: 319, endPoint x: 652, endPoint y: 224, distance: 327.1
click at [965, 319] on icon at bounding box center [961, 320] width 15 height 16
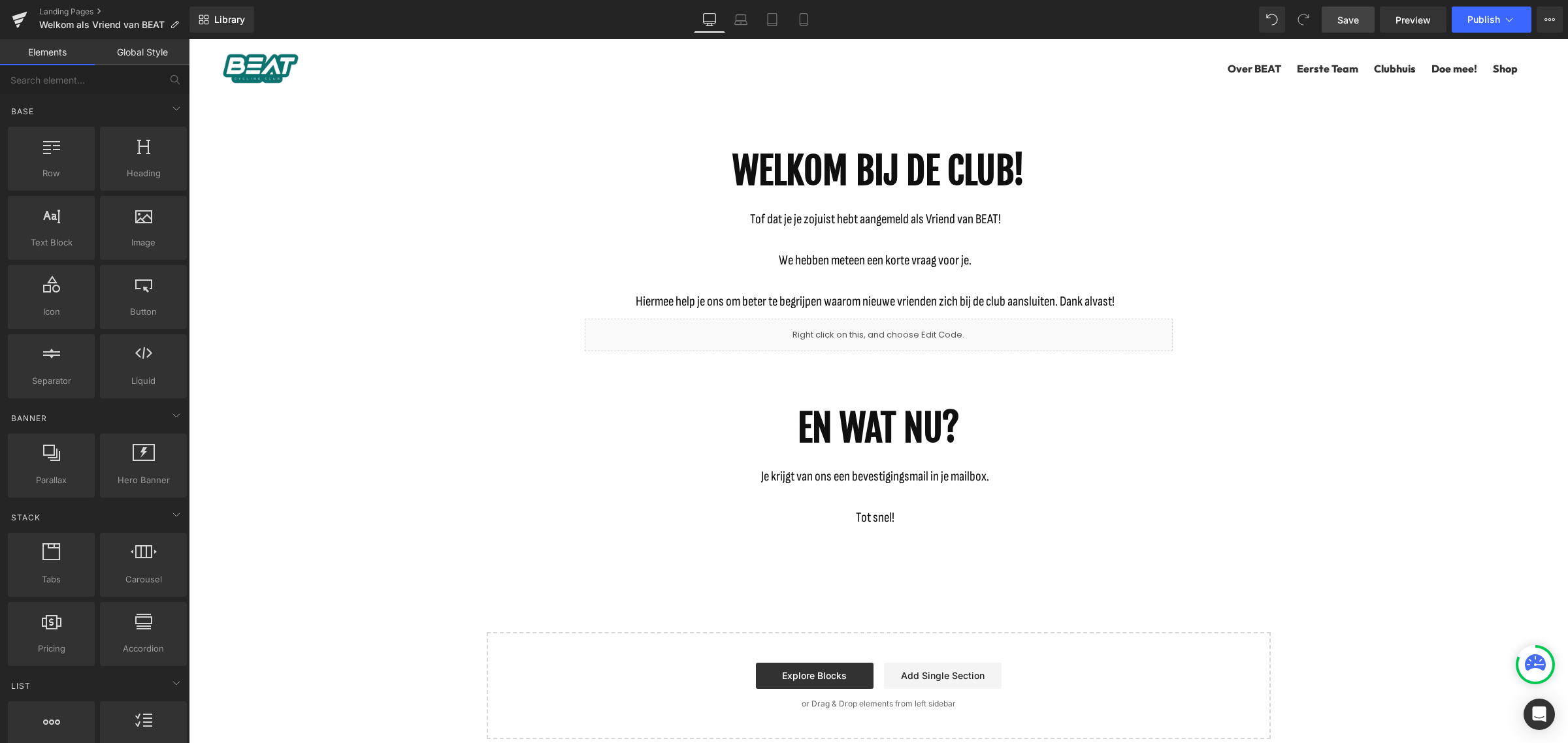
click at [265, 21] on div "Library Desktop Desktop Laptop Tablet Mobile Save Preview Publish Scheduled Vie…" at bounding box center [878, 20] width 1378 height 26
click at [223, 20] on span "Library" at bounding box center [230, 19] width 31 height 11
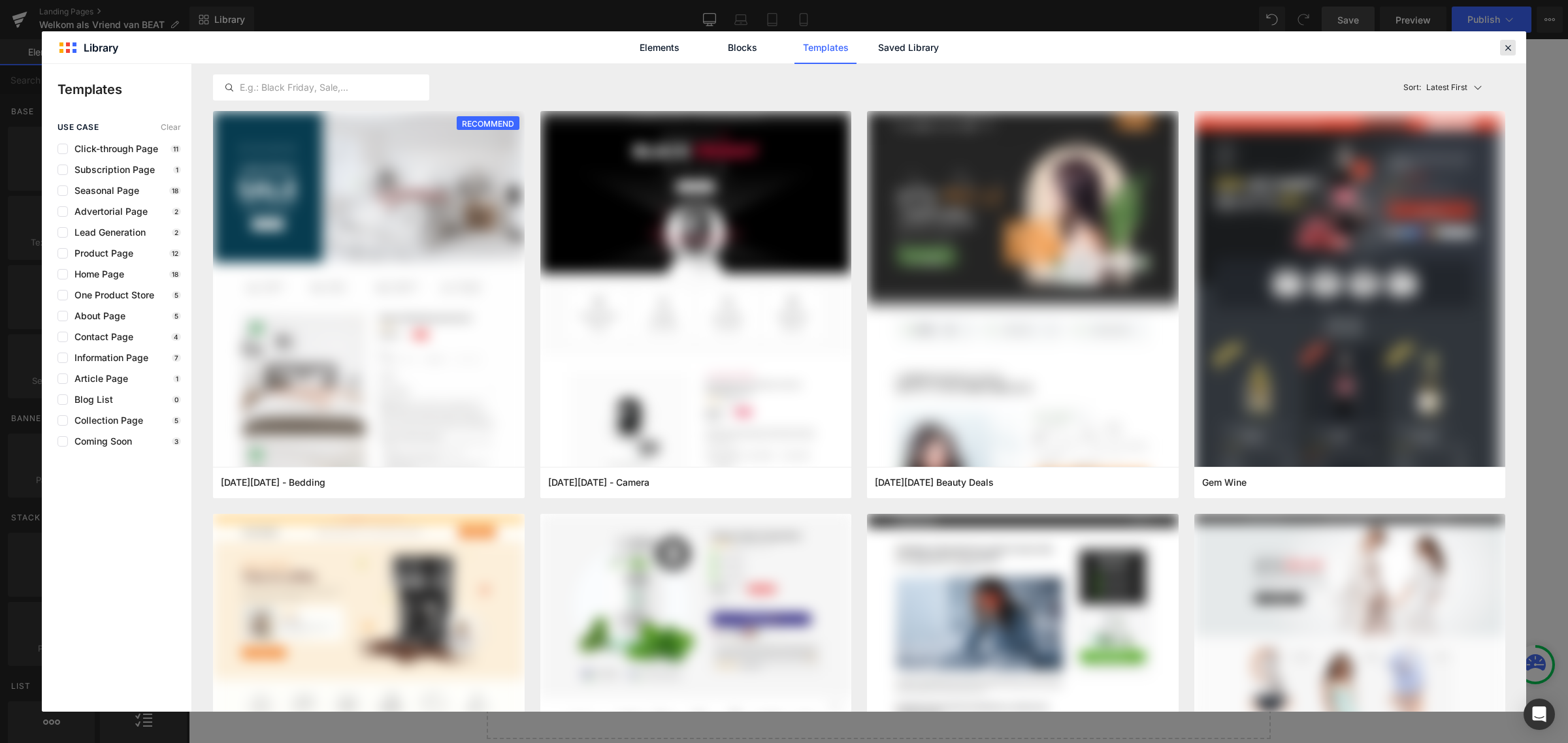
click at [1510, 43] on icon at bounding box center [1507, 47] width 11 height 11
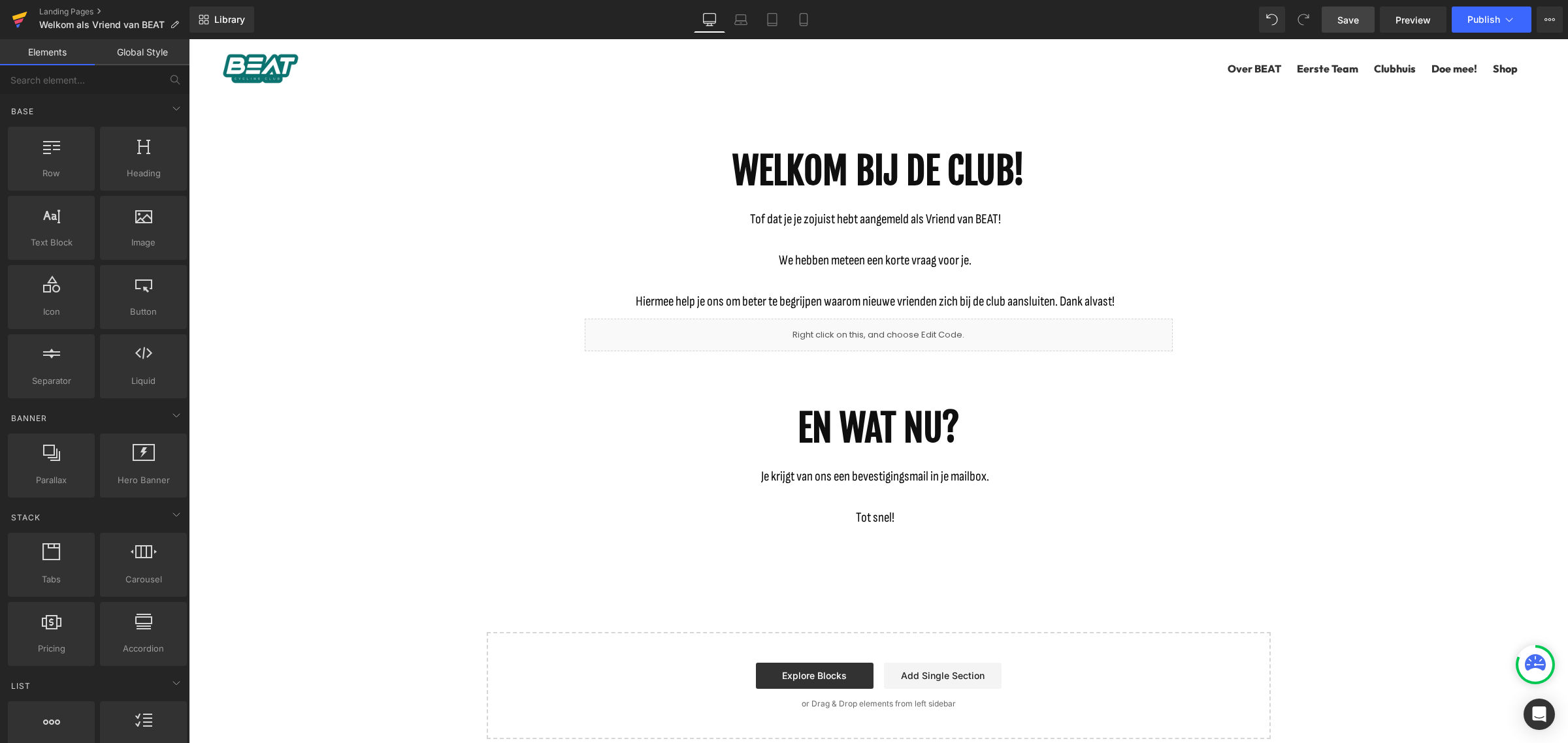
click at [17, 20] on icon at bounding box center [19, 20] width 15 height 32
click at [1552, 24] on icon at bounding box center [1550, 20] width 11 height 11
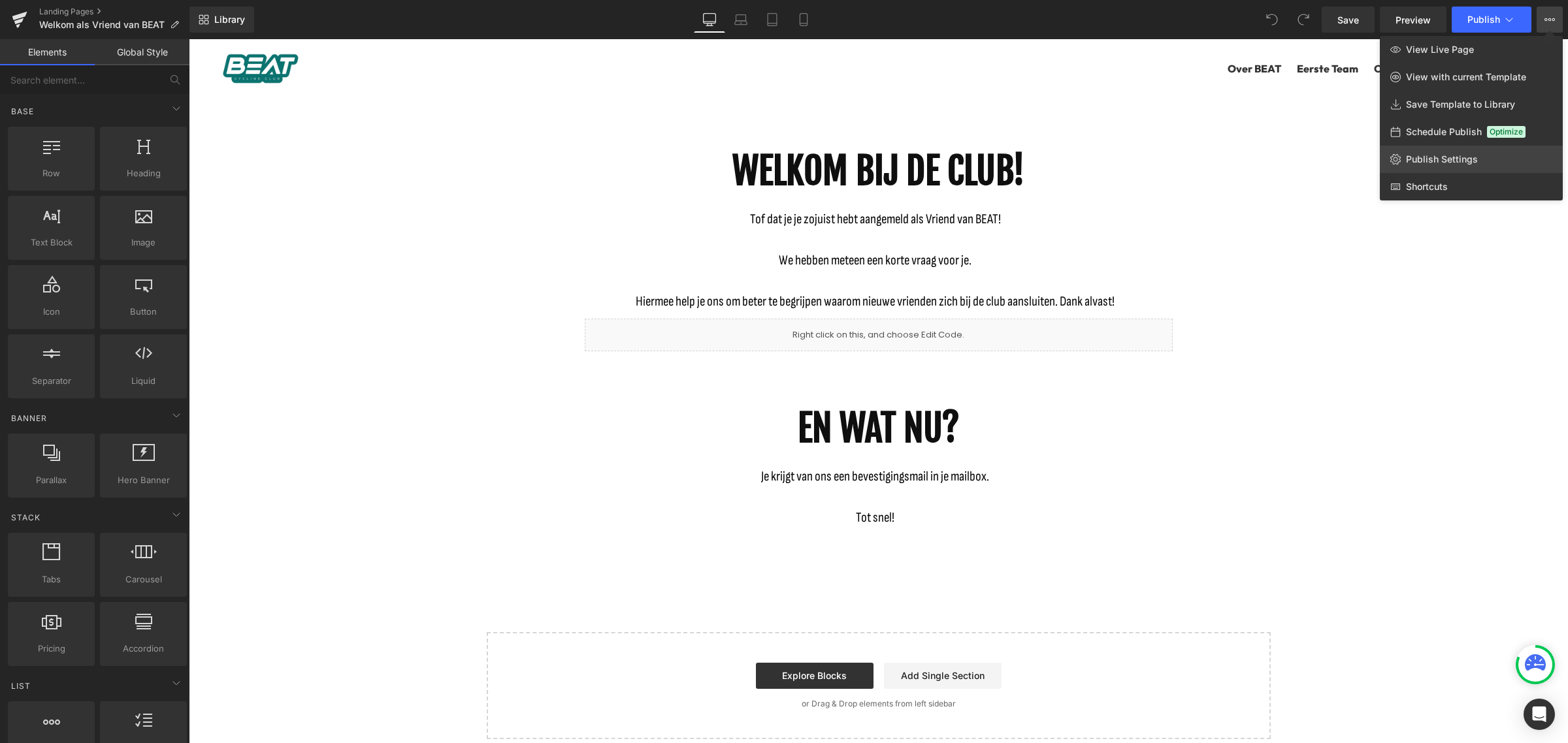
click at [1490, 156] on link "Publish Settings" at bounding box center [1470, 159] width 183 height 28
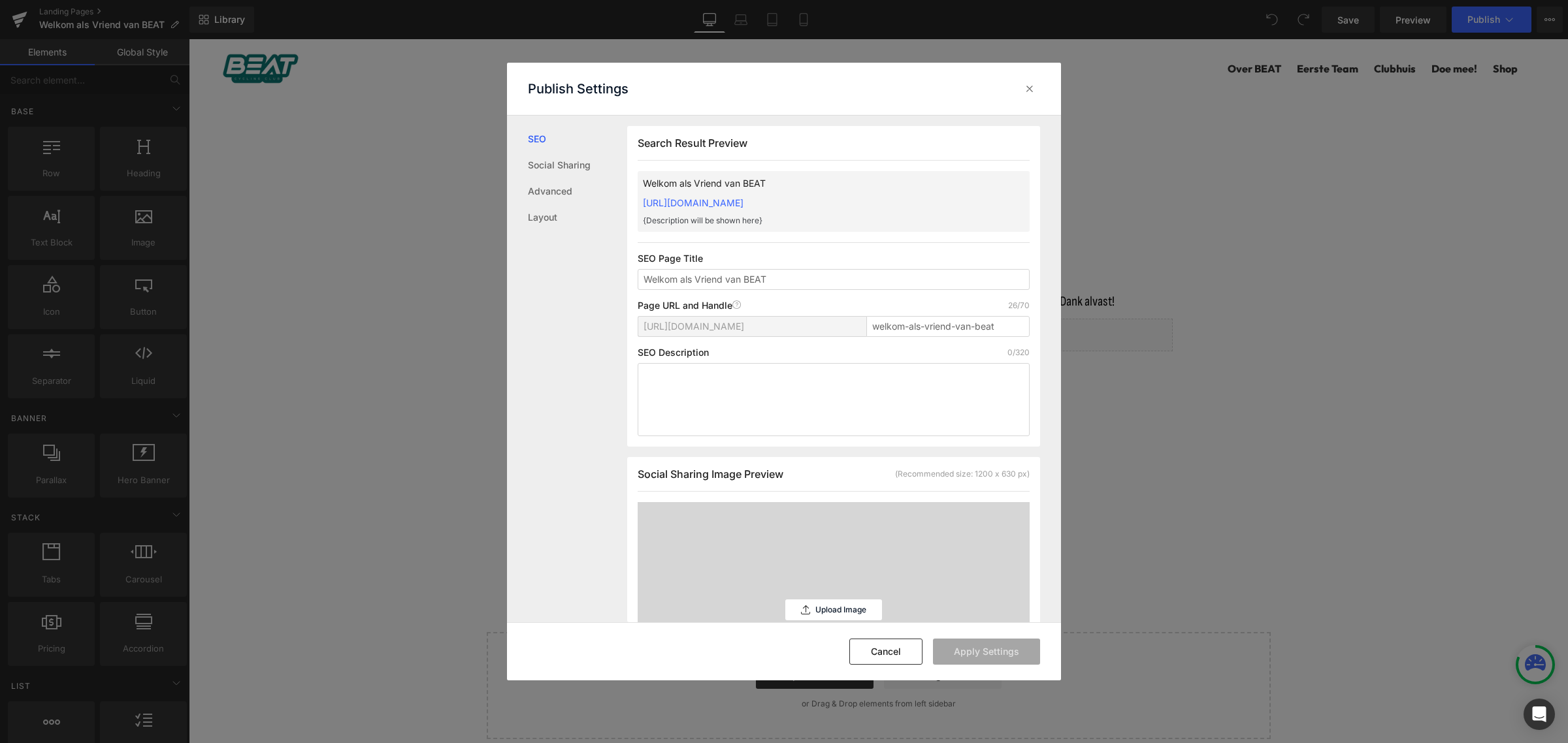
scroll to position [1, 0]
click at [768, 373] on textarea at bounding box center [834, 399] width 392 height 73
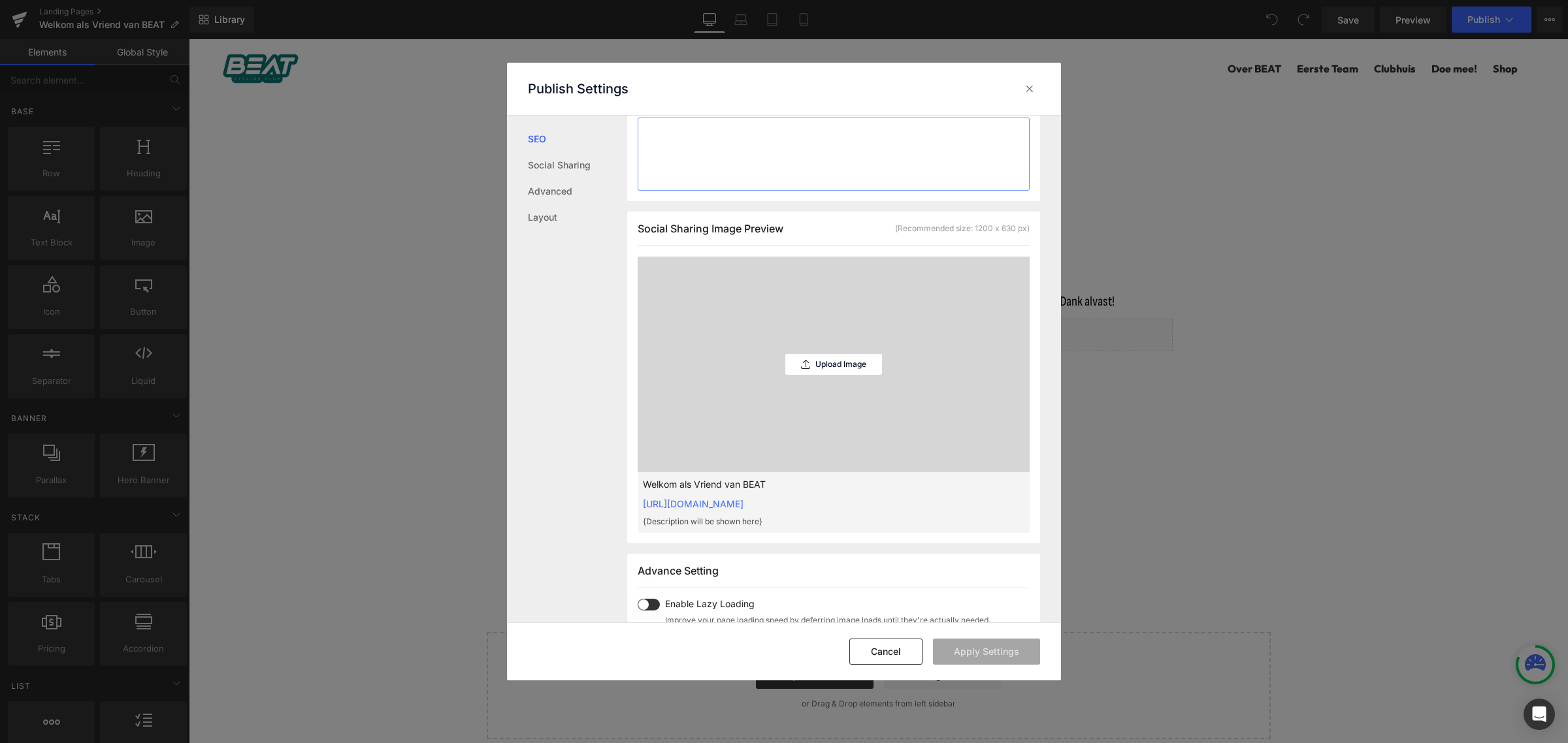
scroll to position [0, 0]
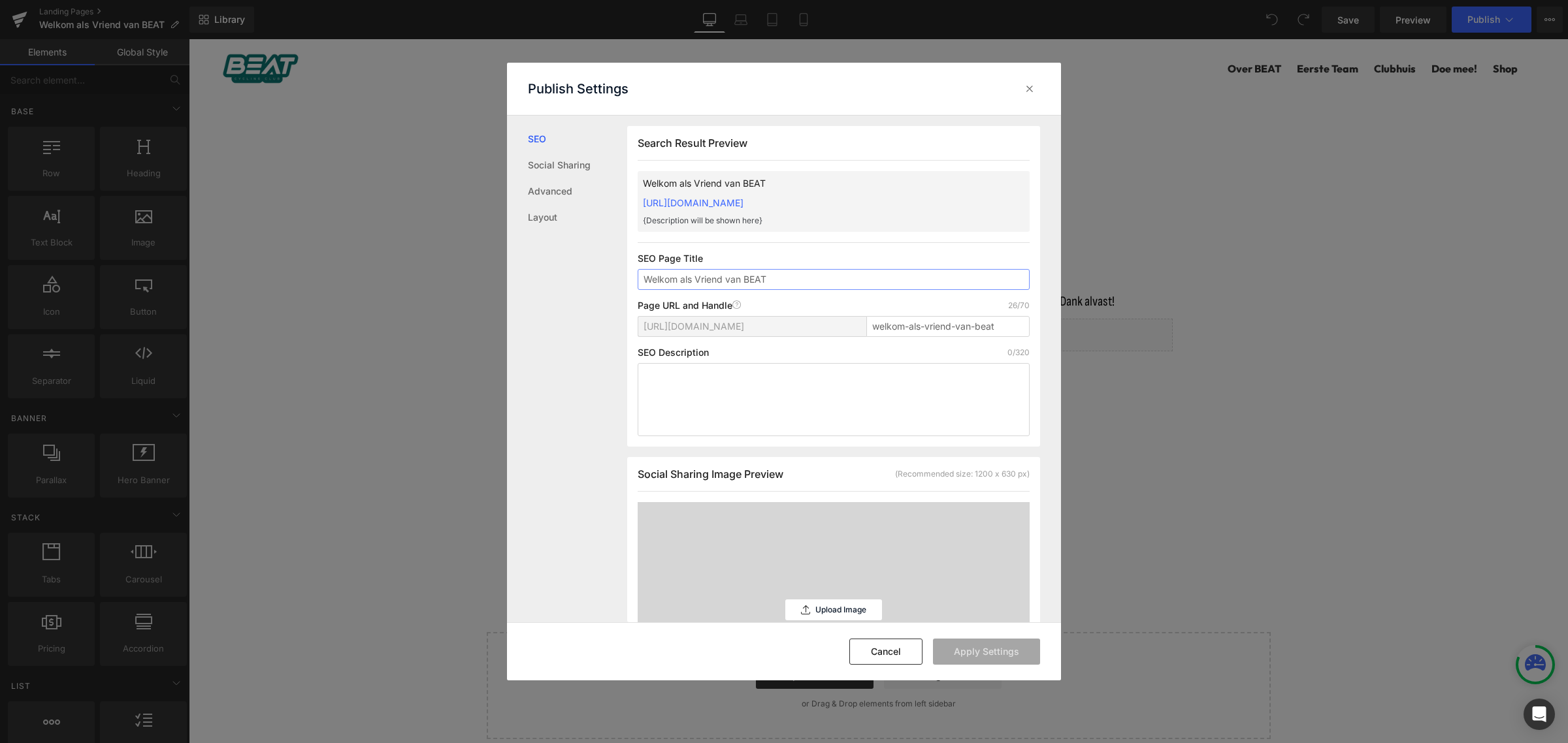
drag, startPoint x: 807, startPoint y: 281, endPoint x: 588, endPoint y: 281, distance: 219.0
click at [588, 281] on div "SEO Social Sharing Advanced Layout Search Result Preview Welkom als Vriend van …" at bounding box center [784, 369] width 554 height 507
click at [991, 657] on button "Apply Settings" at bounding box center [986, 651] width 107 height 26
click at [770, 279] on input "Bevestigingsscherm" at bounding box center [834, 279] width 392 height 21
type input "Bevestigingsscherm VVB"
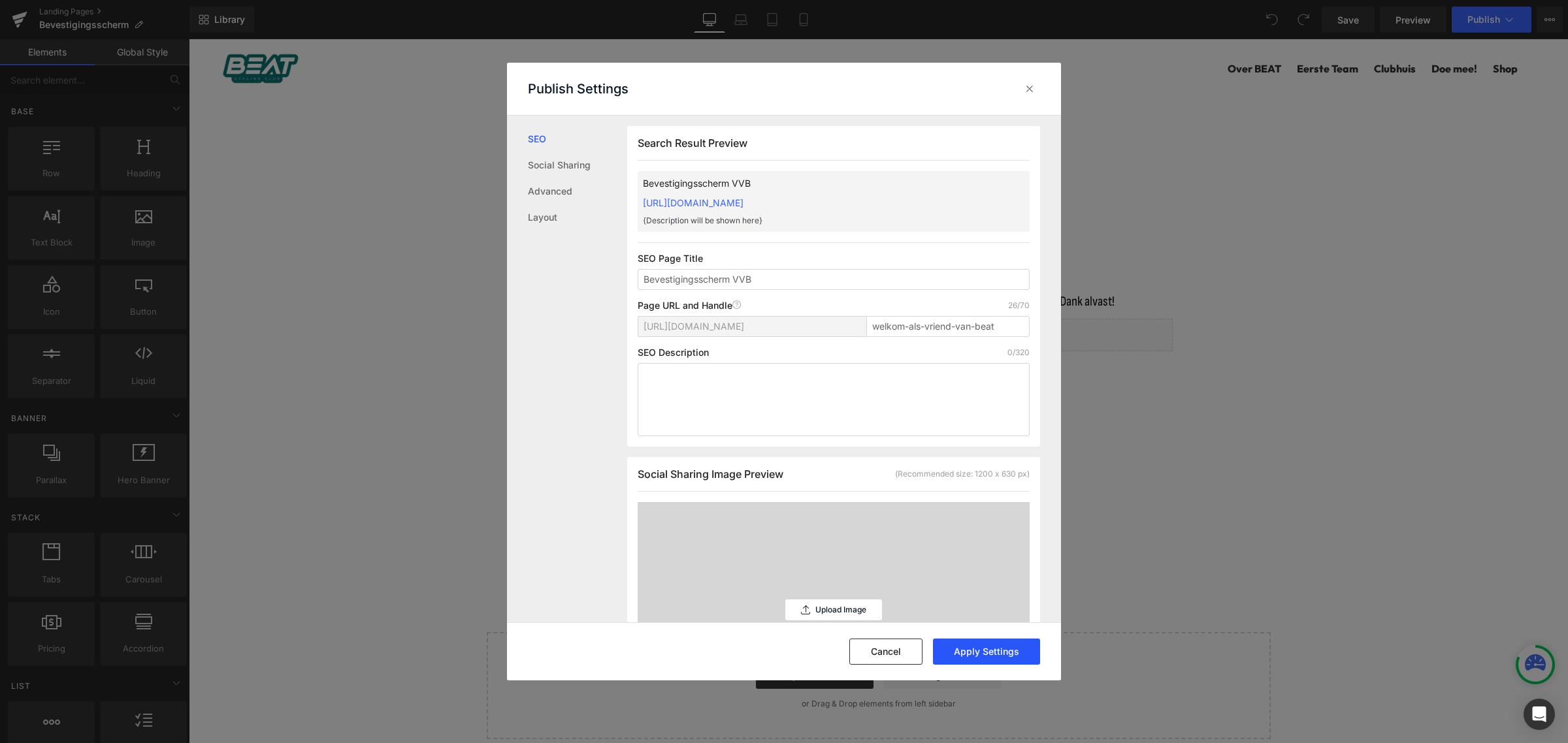
click at [1017, 650] on button "Apply Settings" at bounding box center [986, 651] width 107 height 26
drag, startPoint x: 1036, startPoint y: 87, endPoint x: 845, endPoint y: 49, distance: 194.7
click at [1036, 87] on div at bounding box center [1029, 88] width 21 height 21
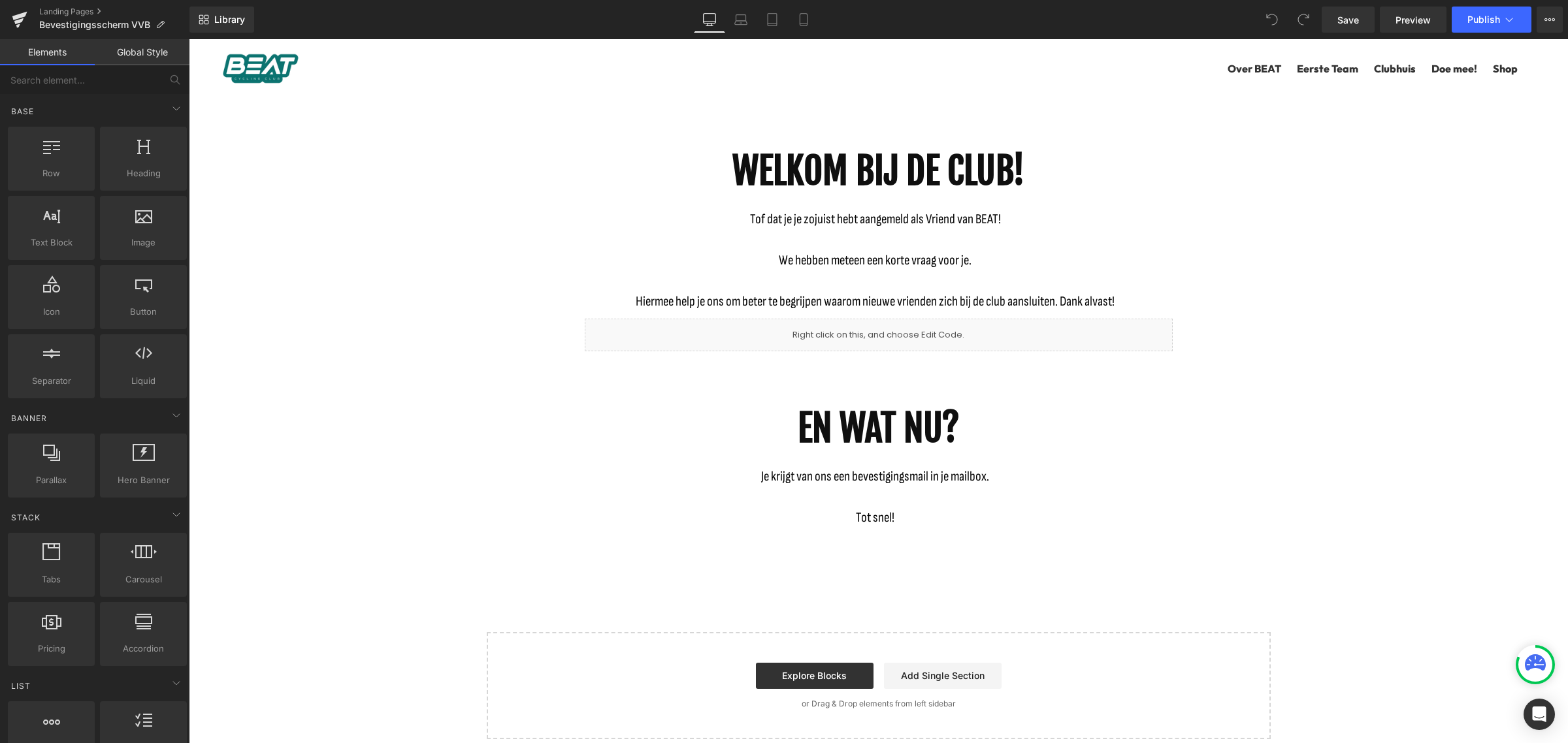
click at [1563, 17] on div "Save Preview Publish Scheduled View Live Page View with current Template Save T…" at bounding box center [1441, 20] width 251 height 26
click at [1545, 17] on icon at bounding box center [1550, 20] width 11 height 11
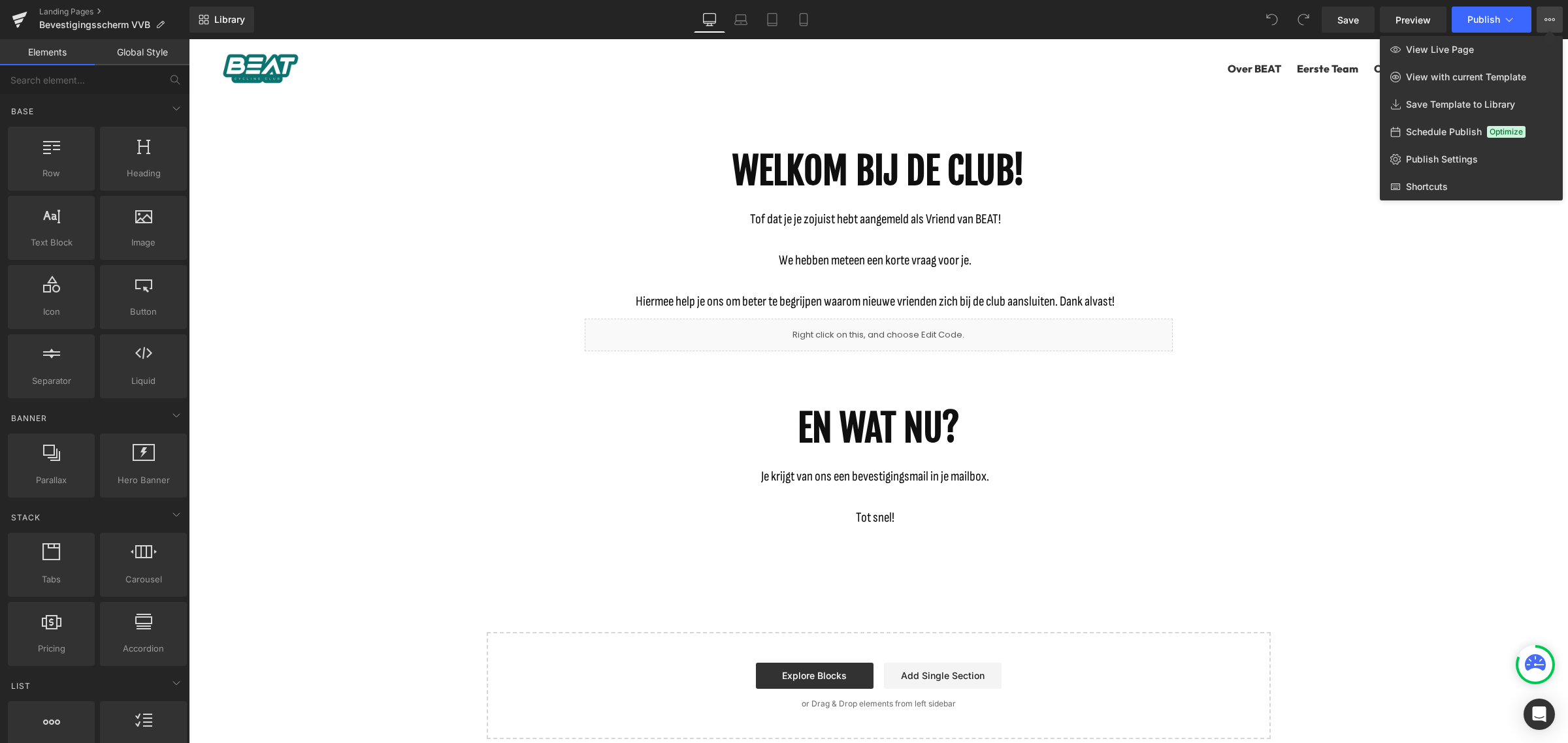
click at [1546, 16] on icon at bounding box center [1550, 20] width 11 height 11
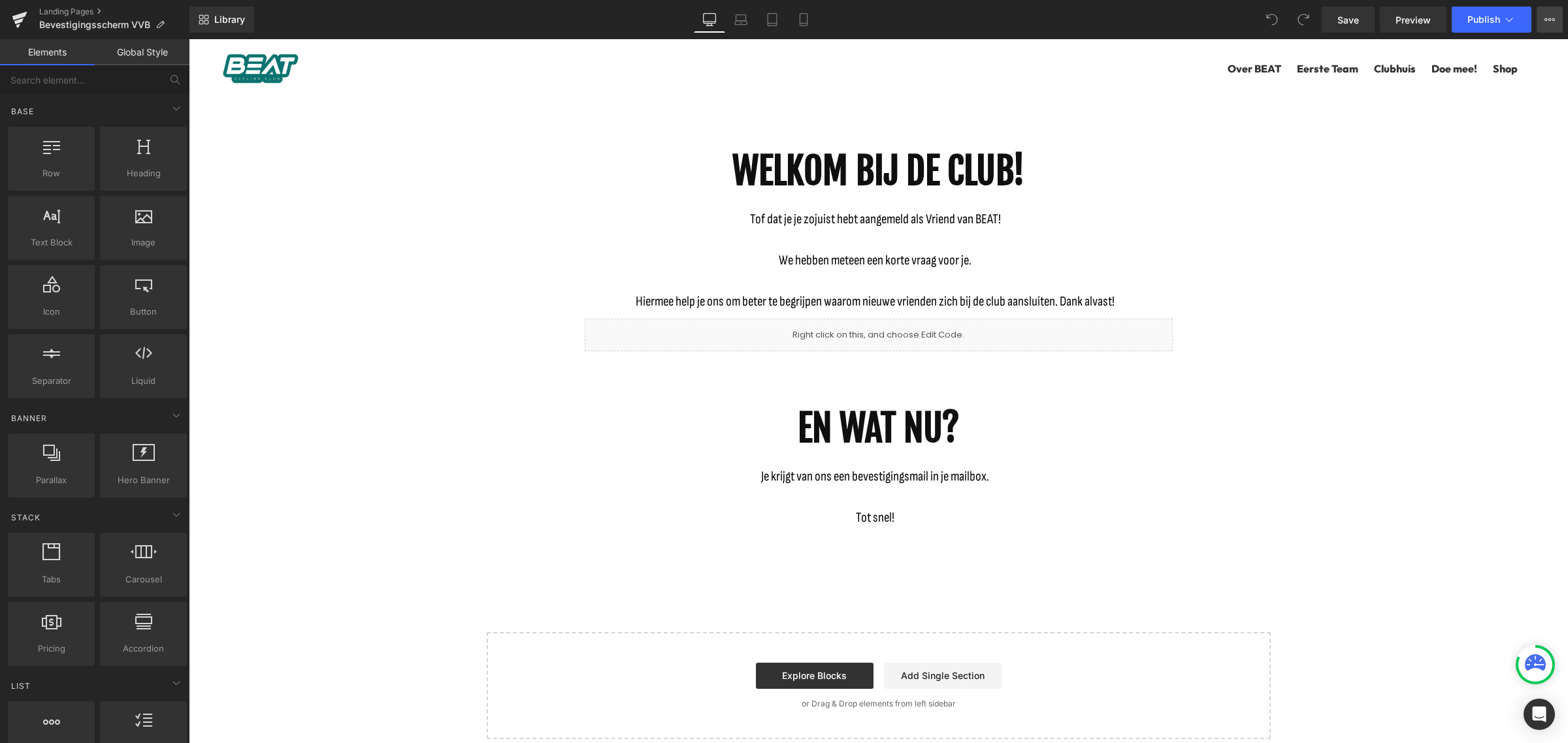
click at [1548, 13] on button "View Live Page View with current Template Save Template to Library Schedule Pub…" at bounding box center [1549, 20] width 26 height 26
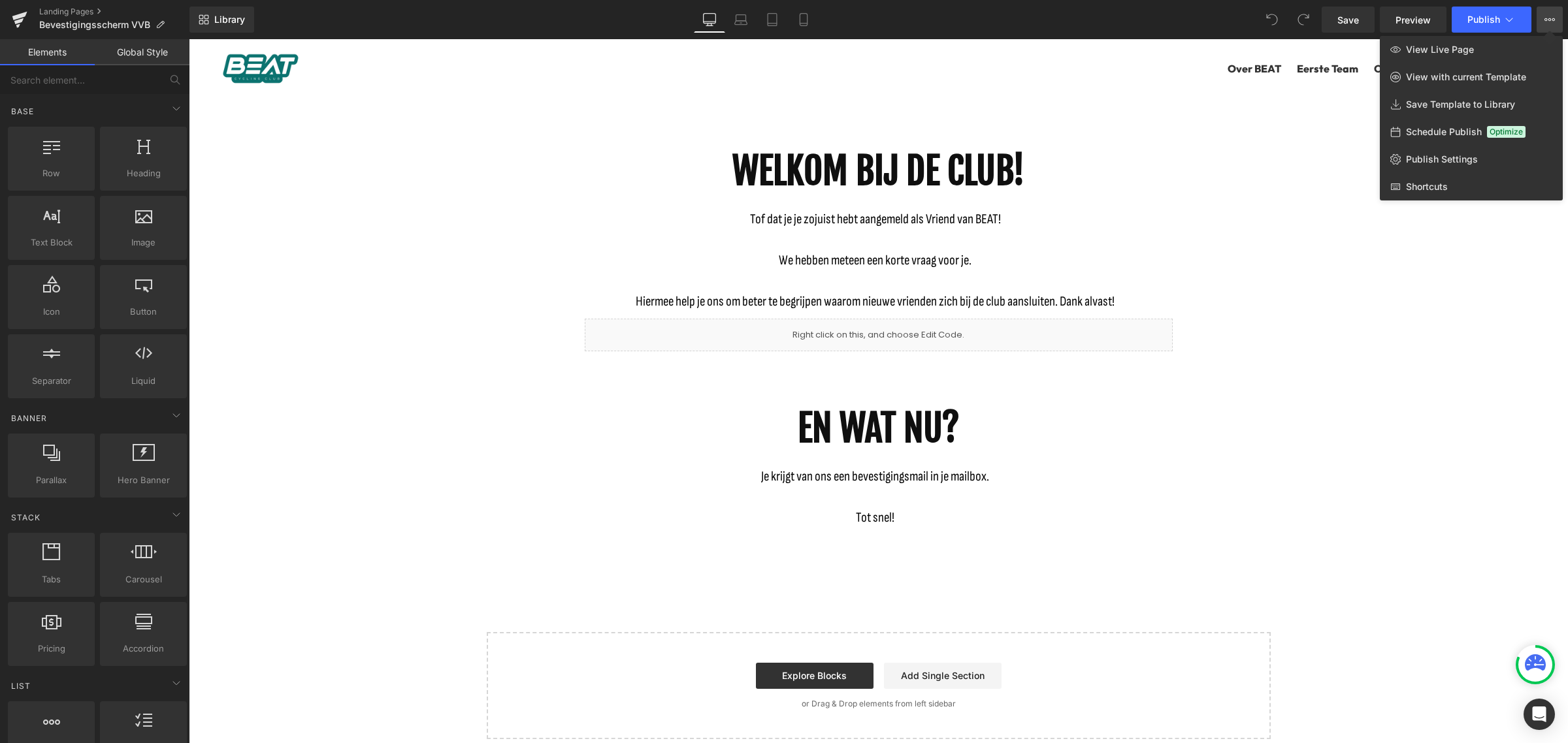
click at [1548, 13] on button "View Live Page View with current Template Save Template to Library Schedule Pub…" at bounding box center [1549, 20] width 26 height 26
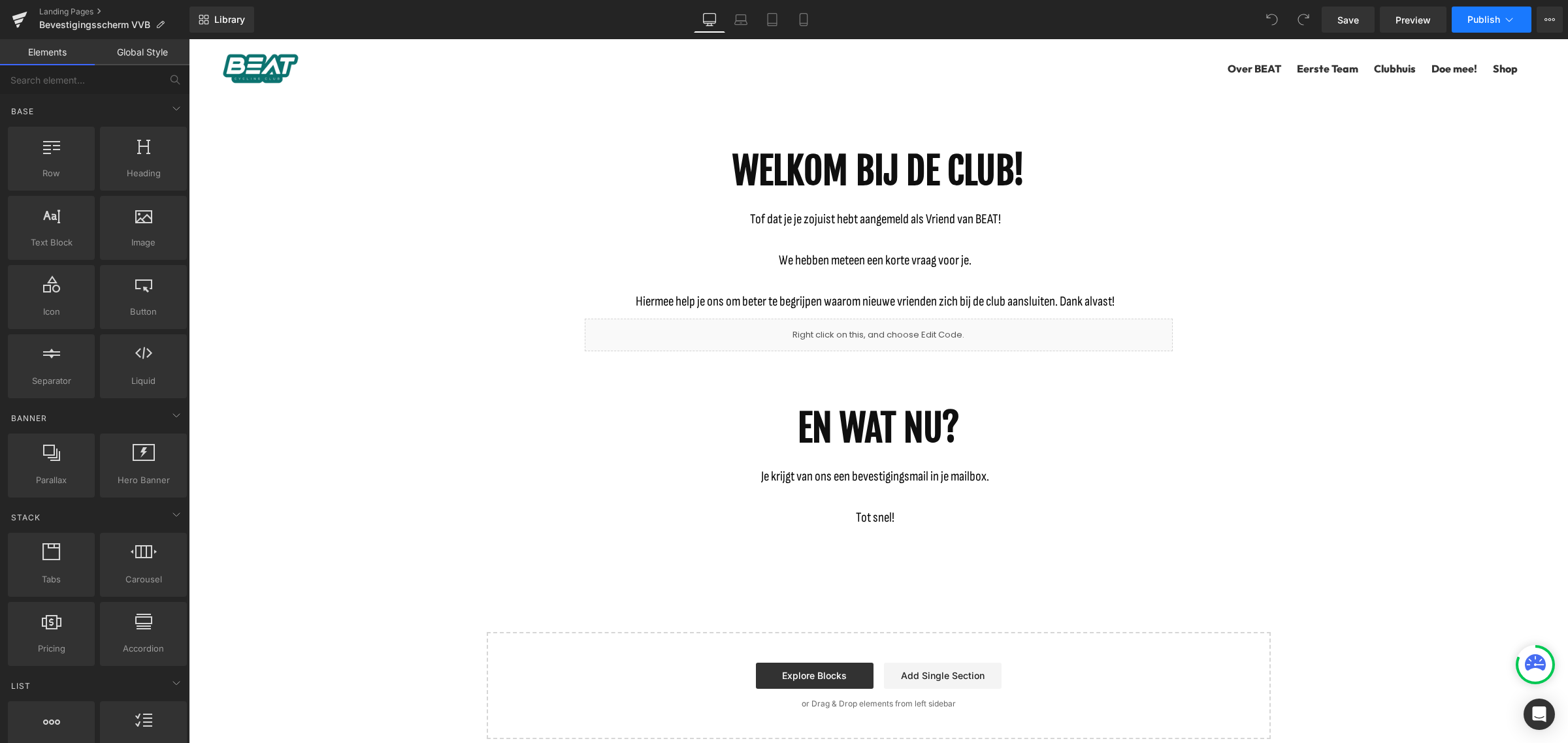
click at [1486, 17] on span "Publish" at bounding box center [1483, 20] width 32 height 11
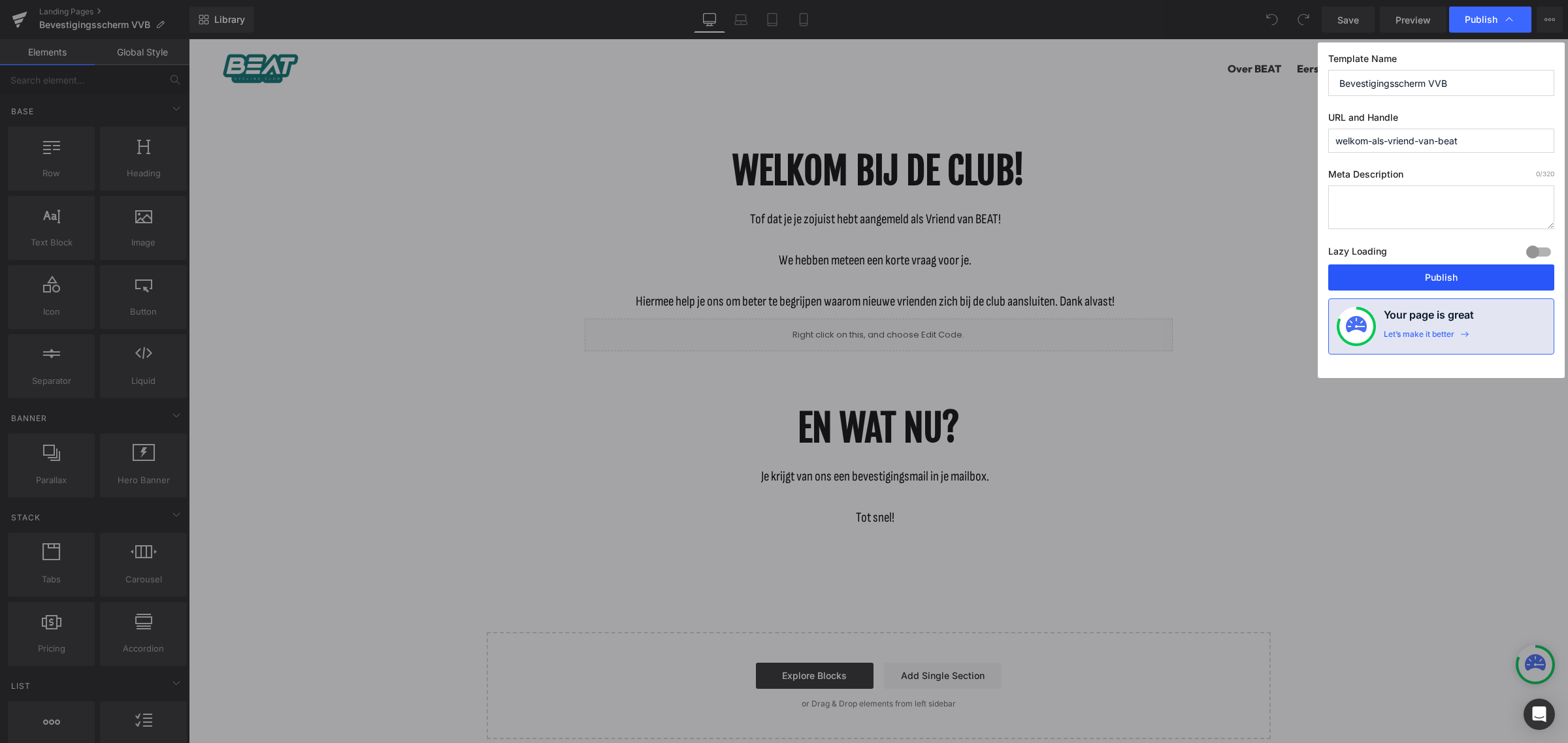
click at [1442, 271] on button "Publish" at bounding box center [1441, 278] width 226 height 26
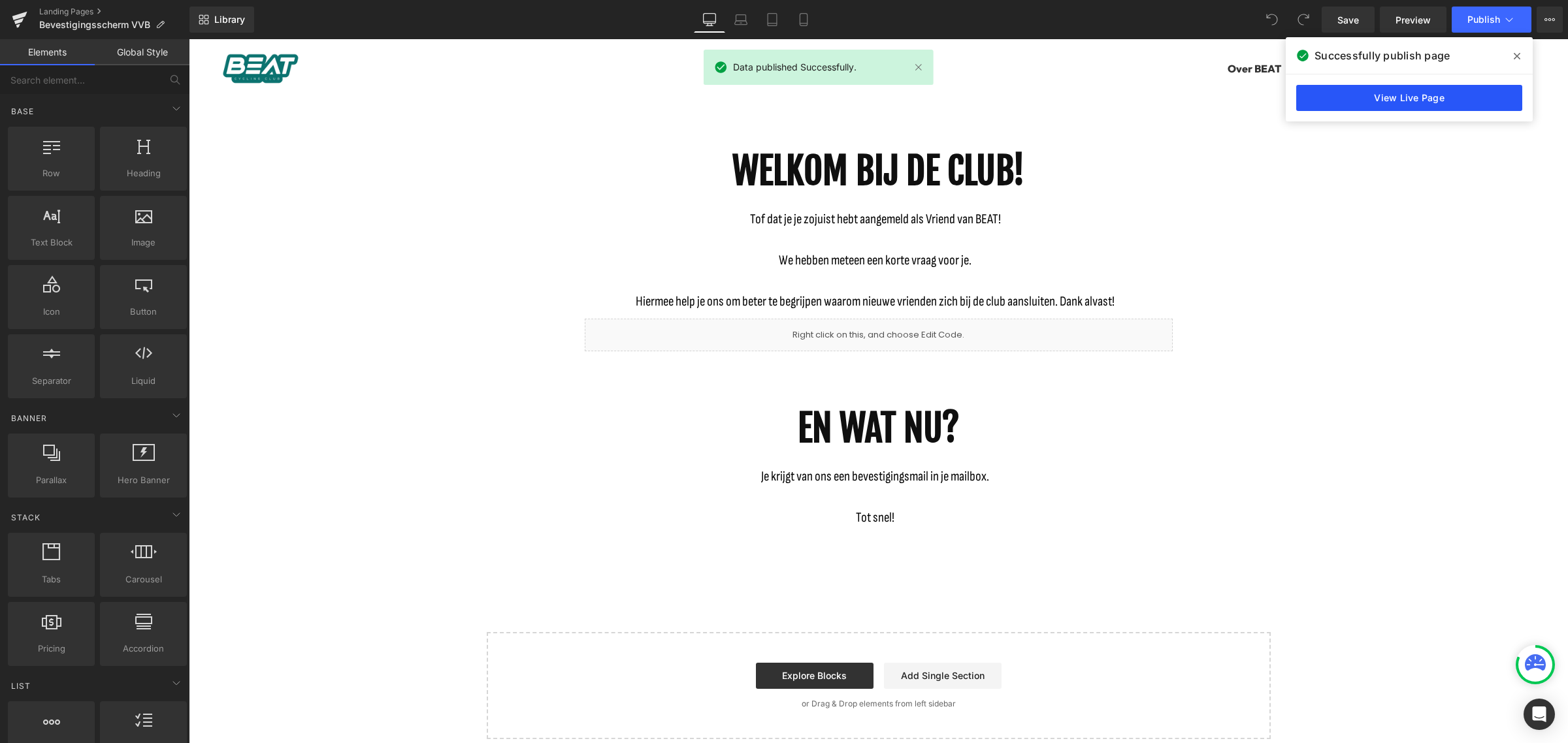
click at [1418, 102] on link "View Live Page" at bounding box center [1408, 98] width 226 height 26
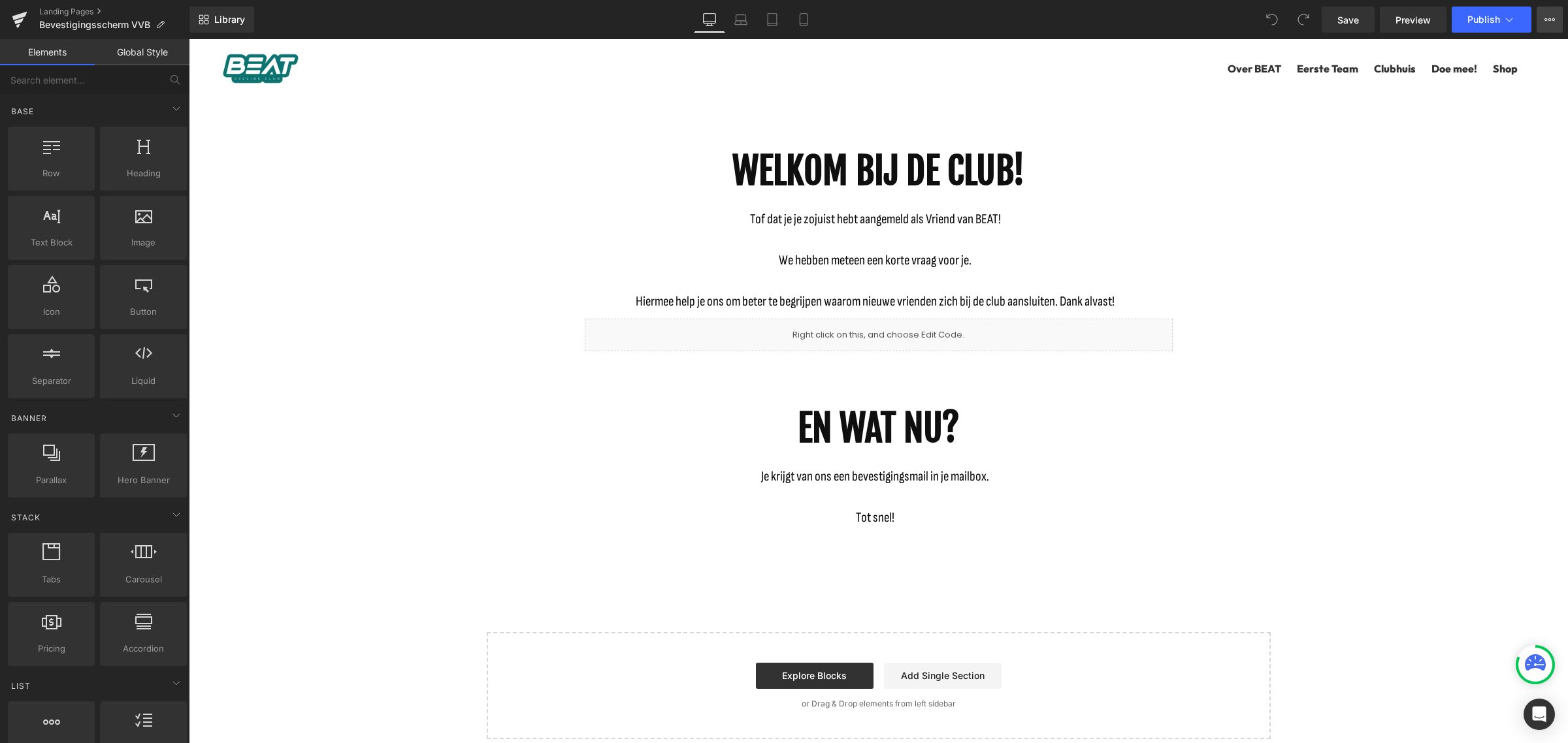
click at [1551, 15] on icon at bounding box center [1550, 20] width 11 height 11
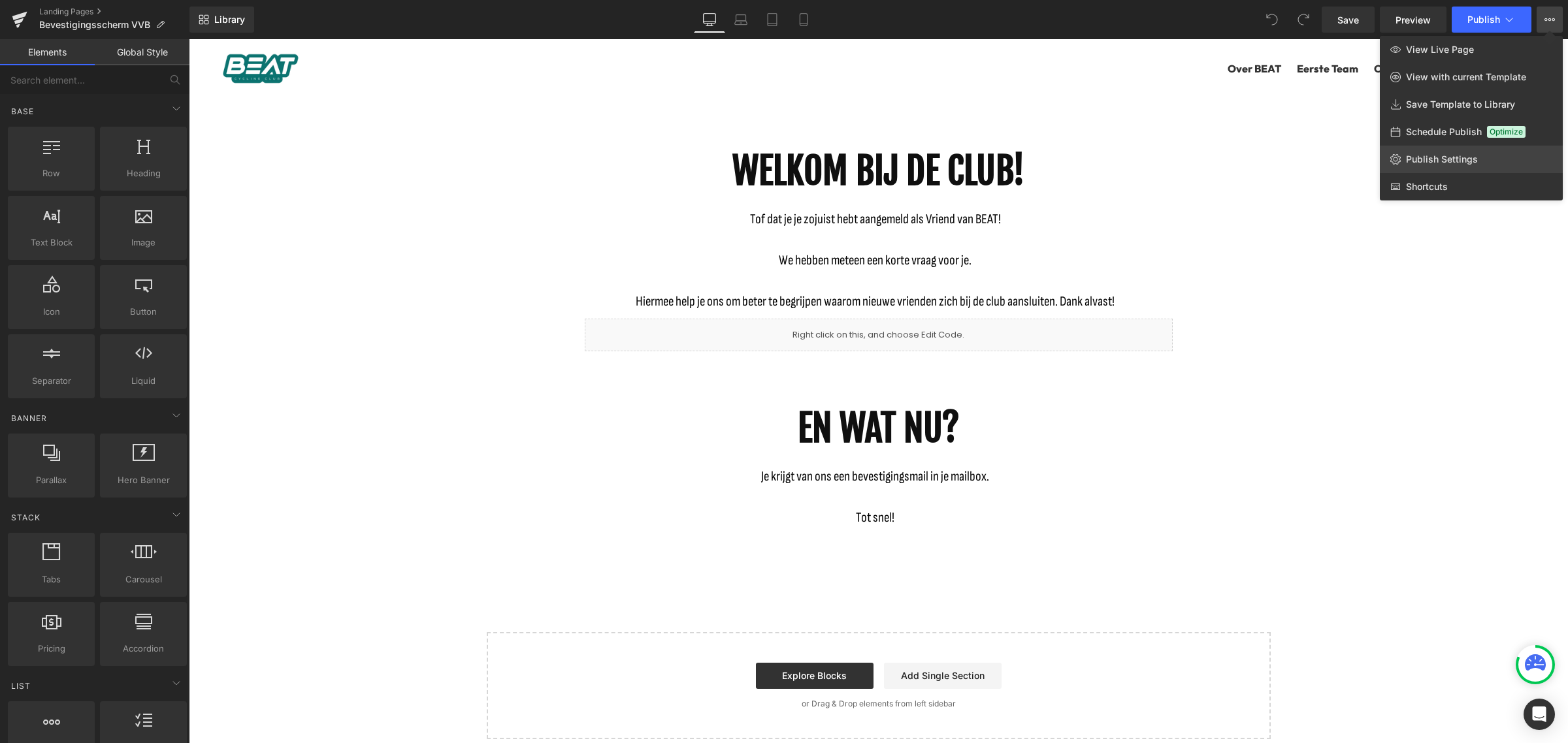
click at [1454, 159] on span "Publish Settings" at bounding box center [1441, 159] width 72 height 11
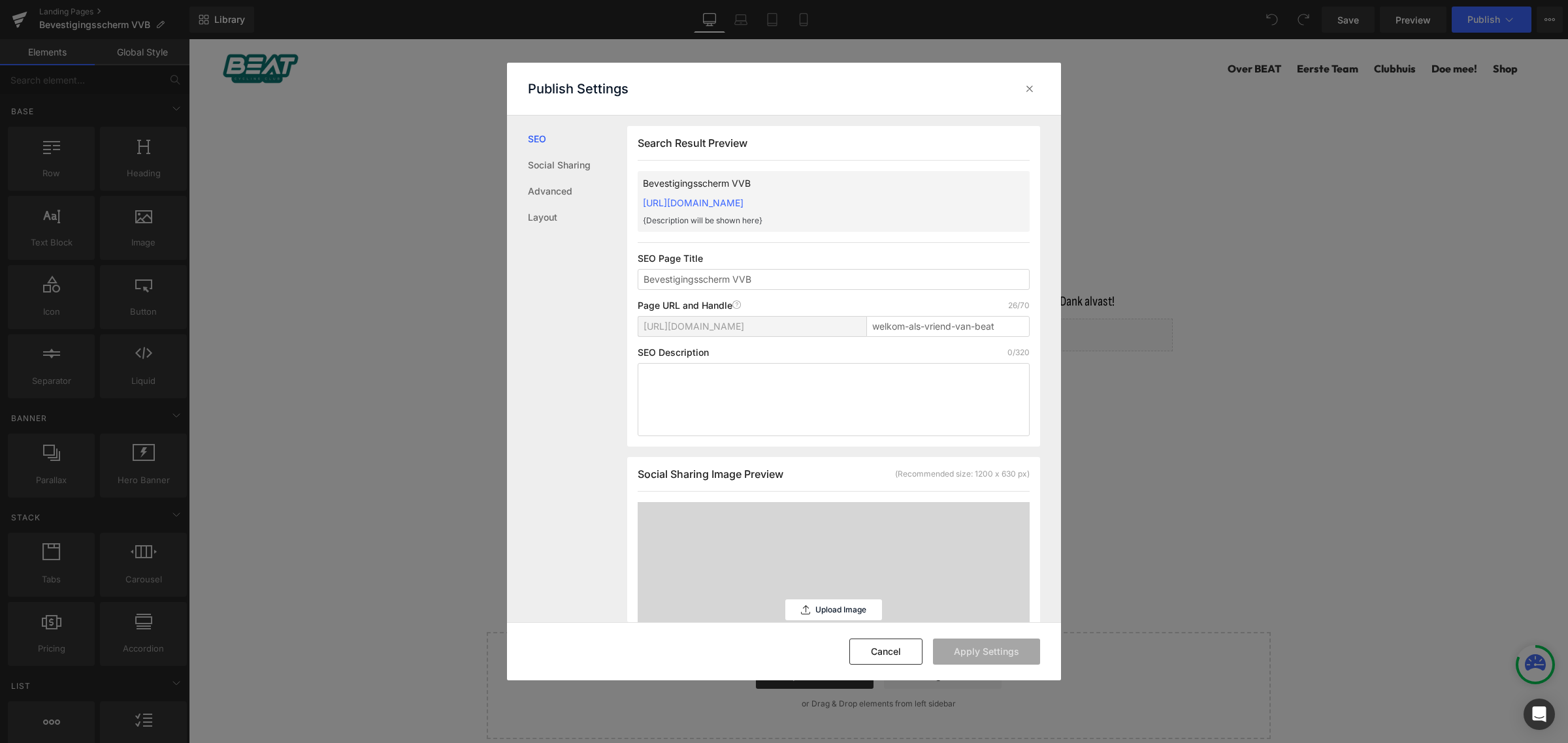
scroll to position [1, 0]
click at [717, 387] on textarea at bounding box center [834, 399] width 392 height 73
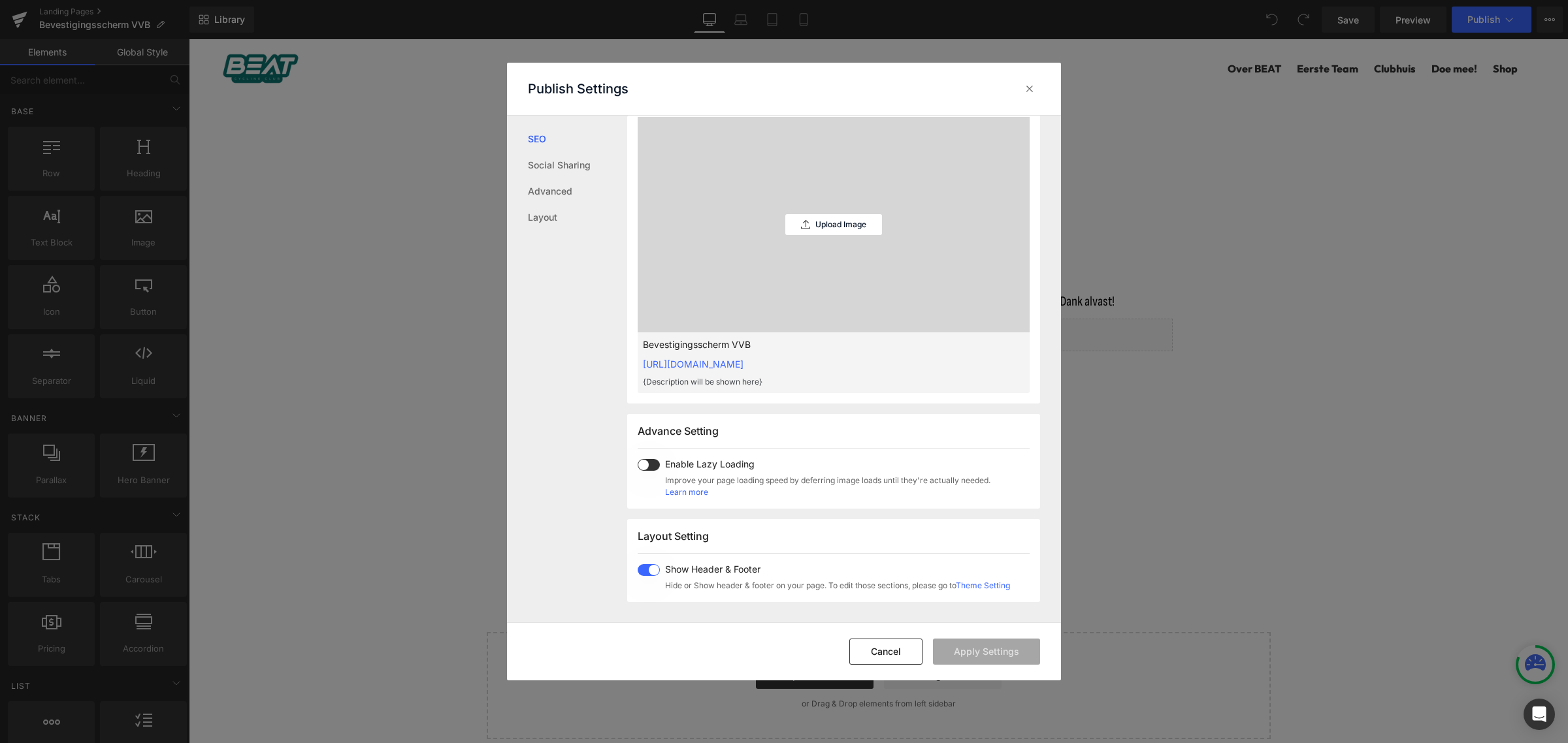
scroll to position [0, 0]
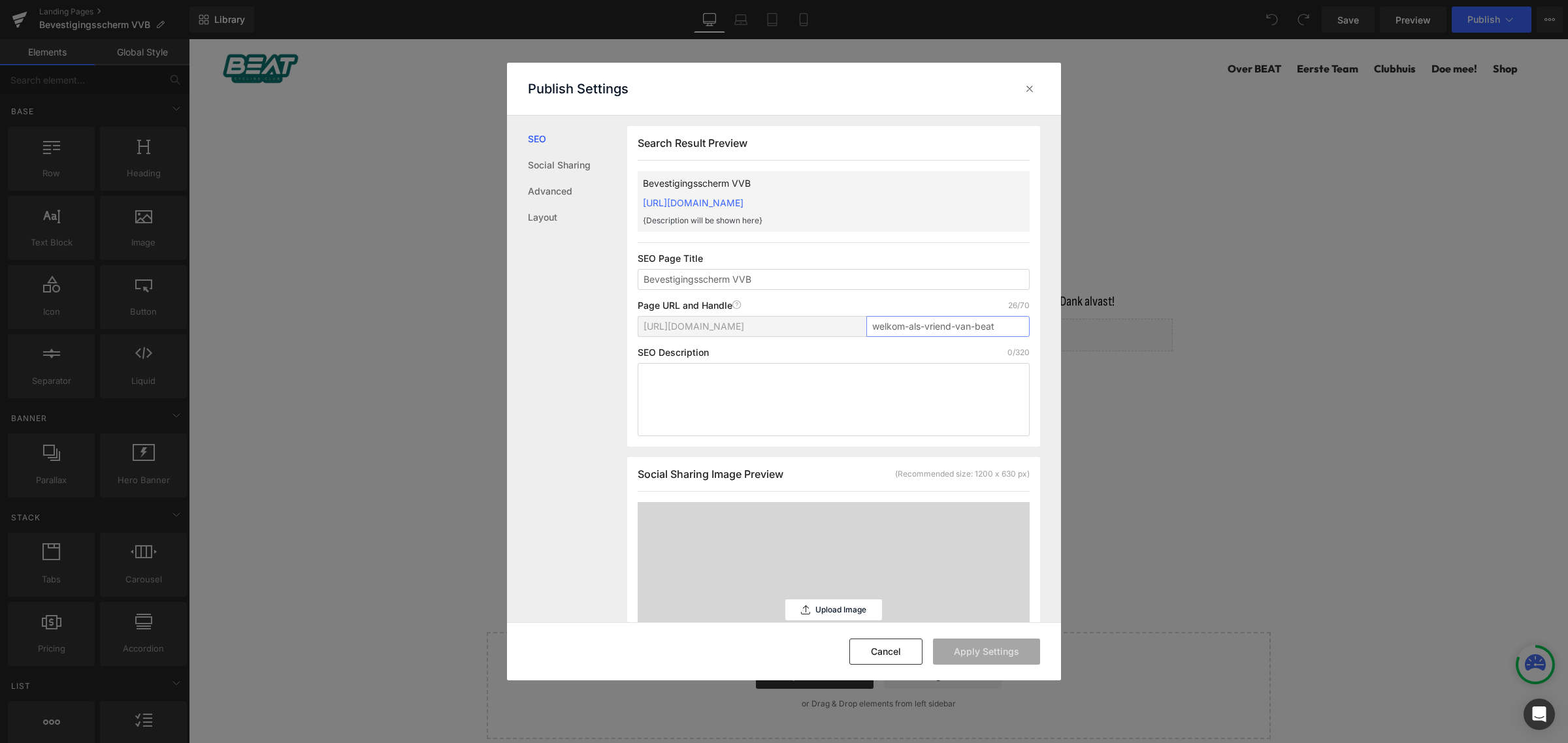
click at [929, 333] on input "welkom-als-vriend-van-beat" at bounding box center [947, 326] width 163 height 21
click at [789, 279] on input "Bevestigingsscherm VVB" at bounding box center [834, 279] width 392 height 21
click at [929, 322] on input "welkom-als-vriend-van-beat" at bounding box center [947, 326] width 163 height 21
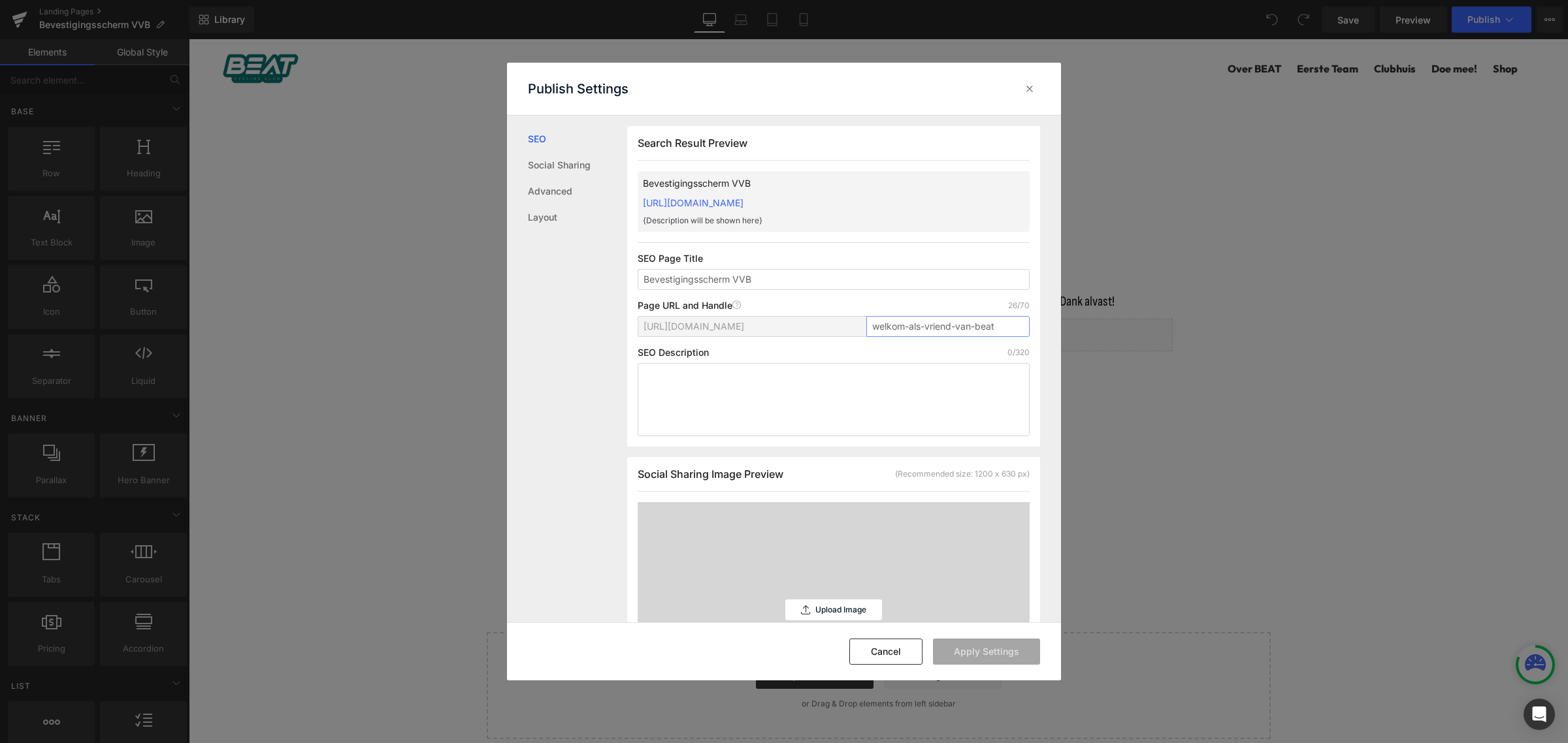
click at [929, 322] on input "welkom-als-vriend-van-beat" at bounding box center [947, 326] width 163 height 21
click at [899, 422] on textarea at bounding box center [834, 399] width 392 height 73
click at [761, 283] on input "Bevestigingsscherm VVB" at bounding box center [834, 279] width 392 height 21
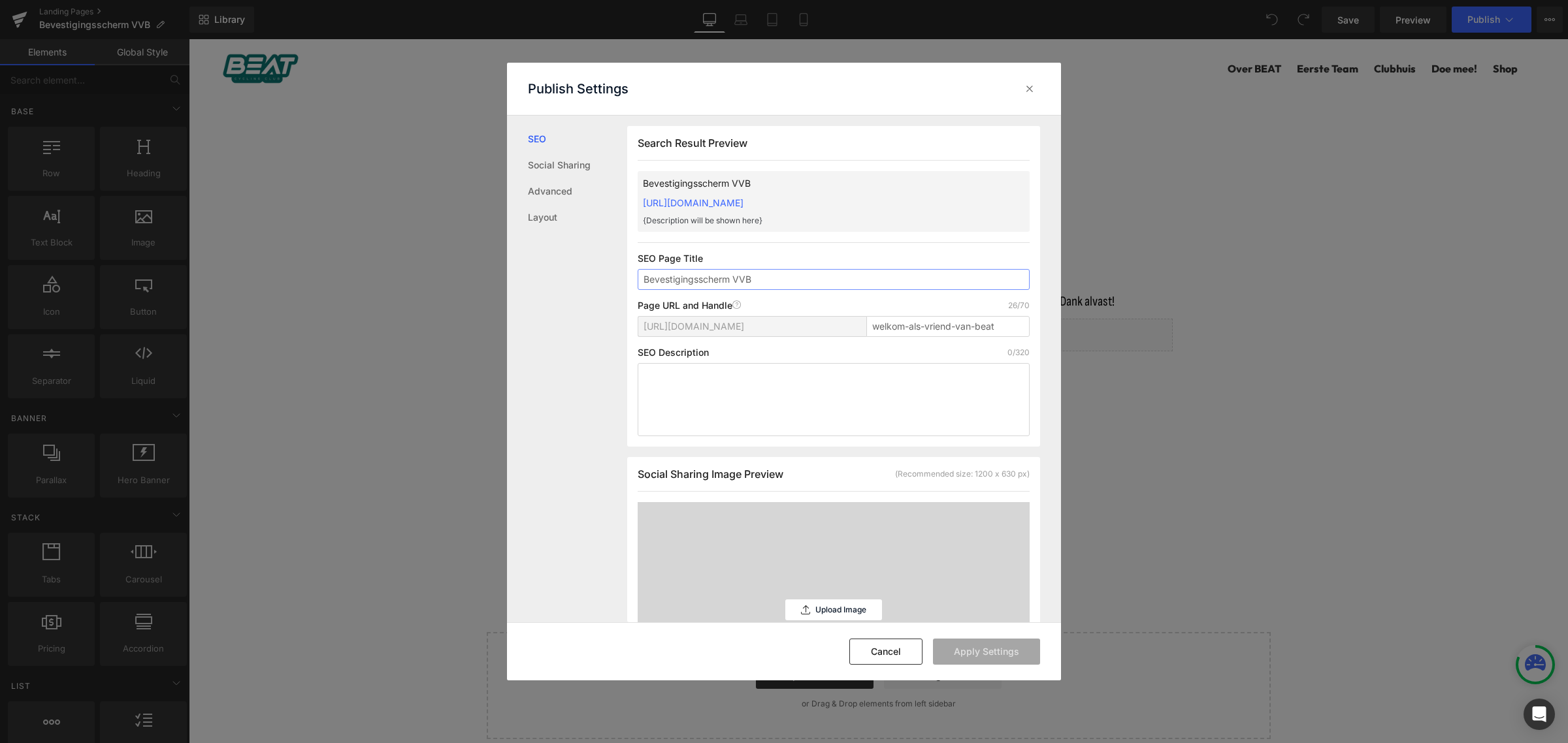
click at [761, 283] on input "Bevestigingsscherm VVB" at bounding box center [834, 279] width 392 height 21
click at [932, 327] on input "welkom-als-vriend-van-beat" at bounding box center [947, 326] width 163 height 21
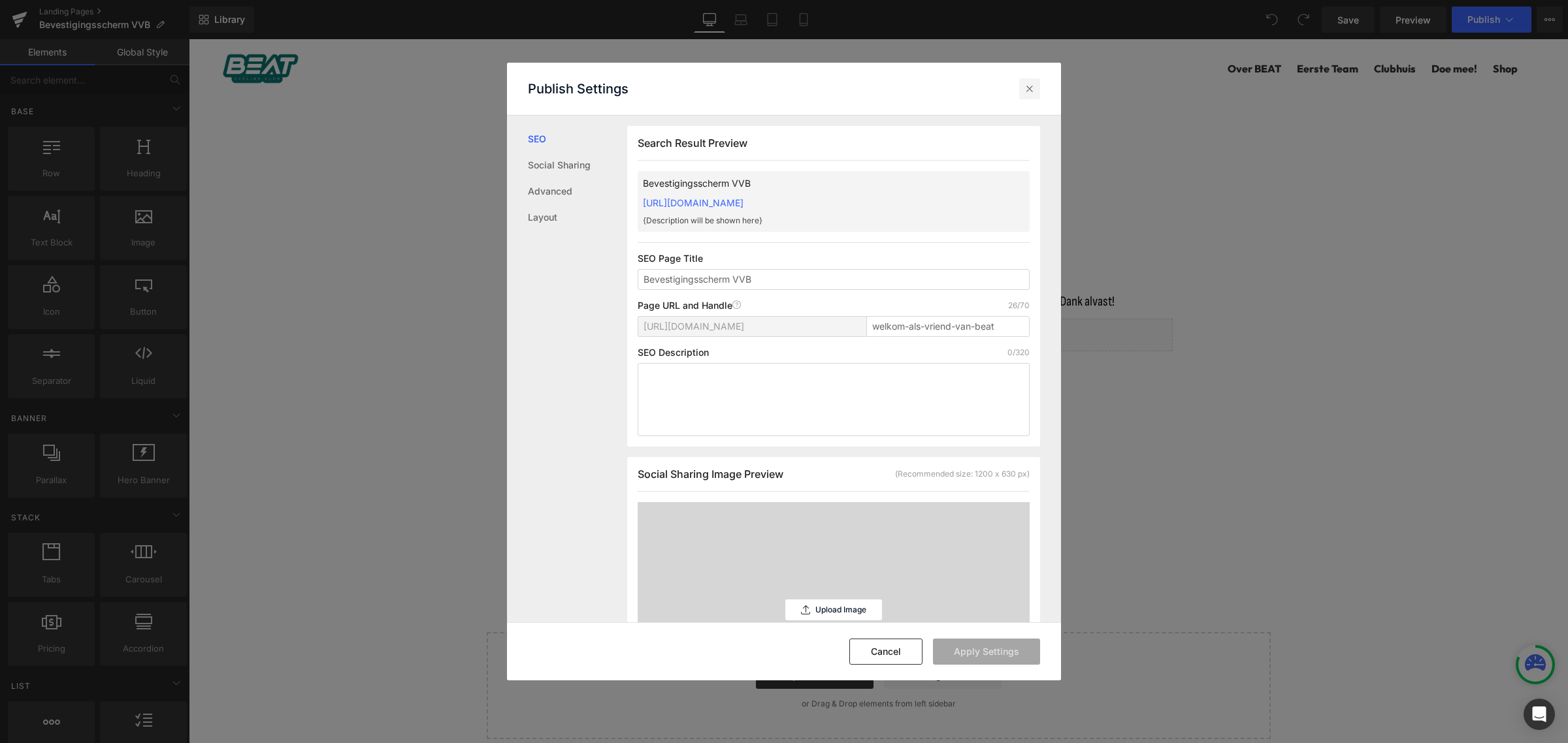
click at [1035, 90] on icon at bounding box center [1029, 88] width 13 height 13
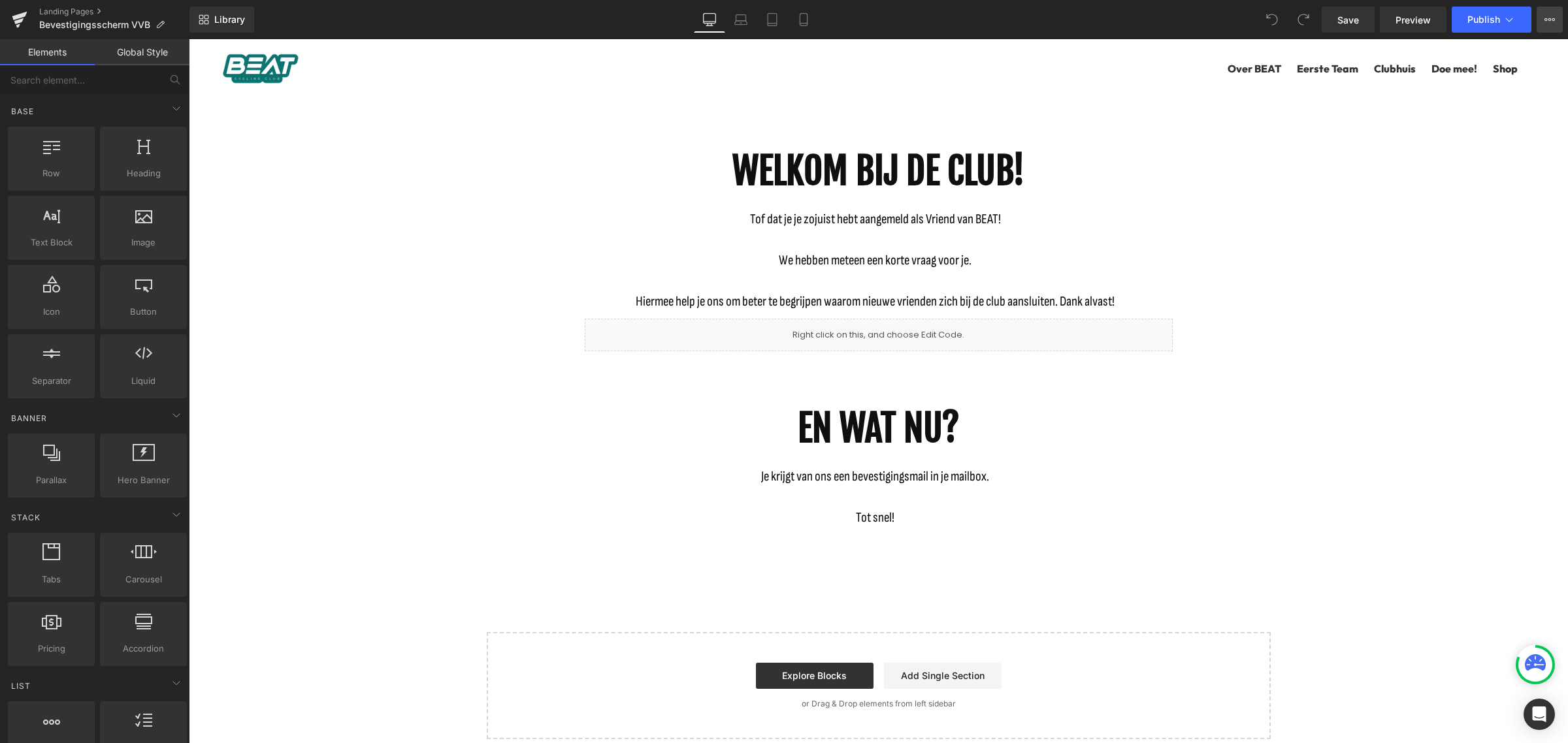
click at [1548, 21] on icon at bounding box center [1550, 20] width 11 height 11
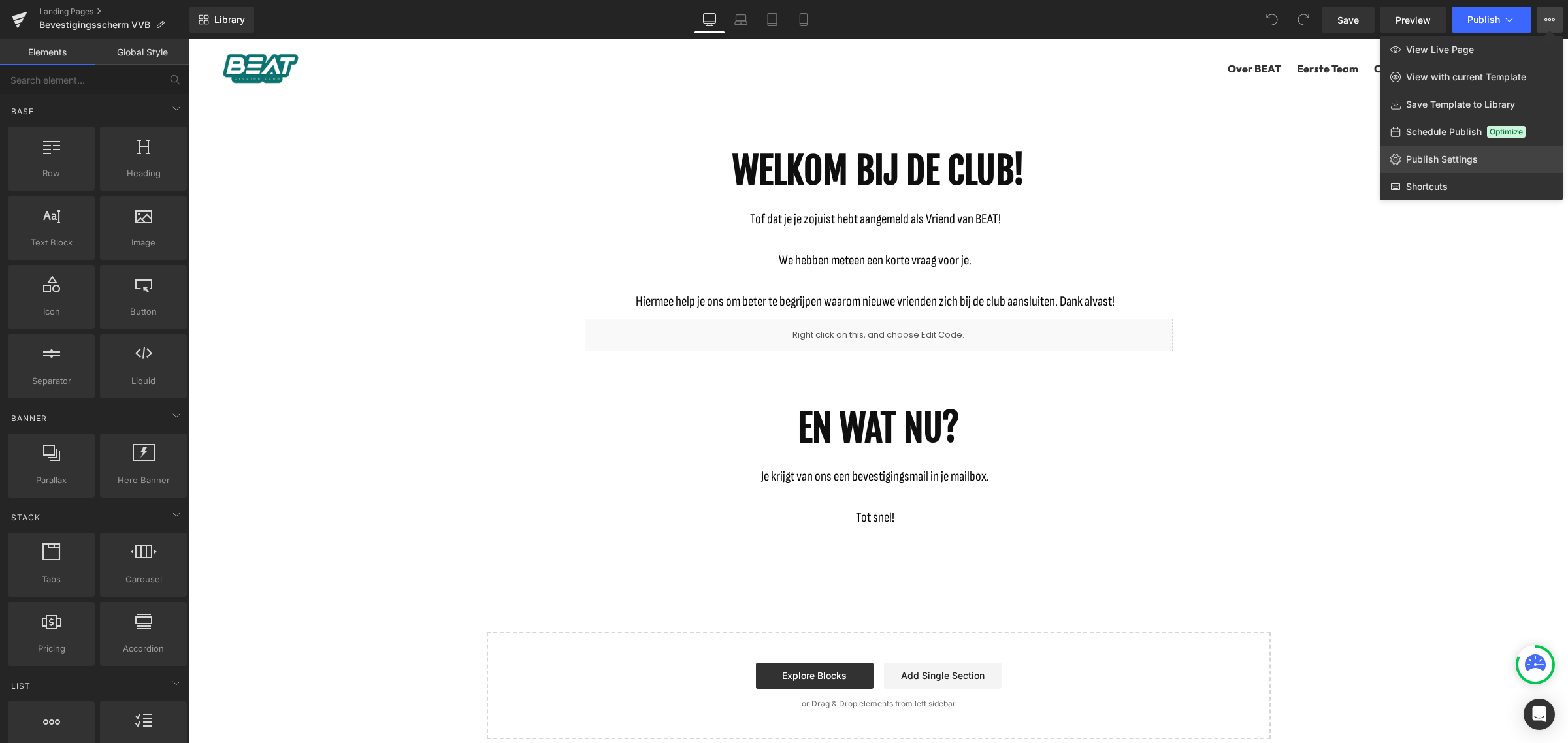
click at [1486, 152] on link "Publish Settings" at bounding box center [1470, 159] width 183 height 28
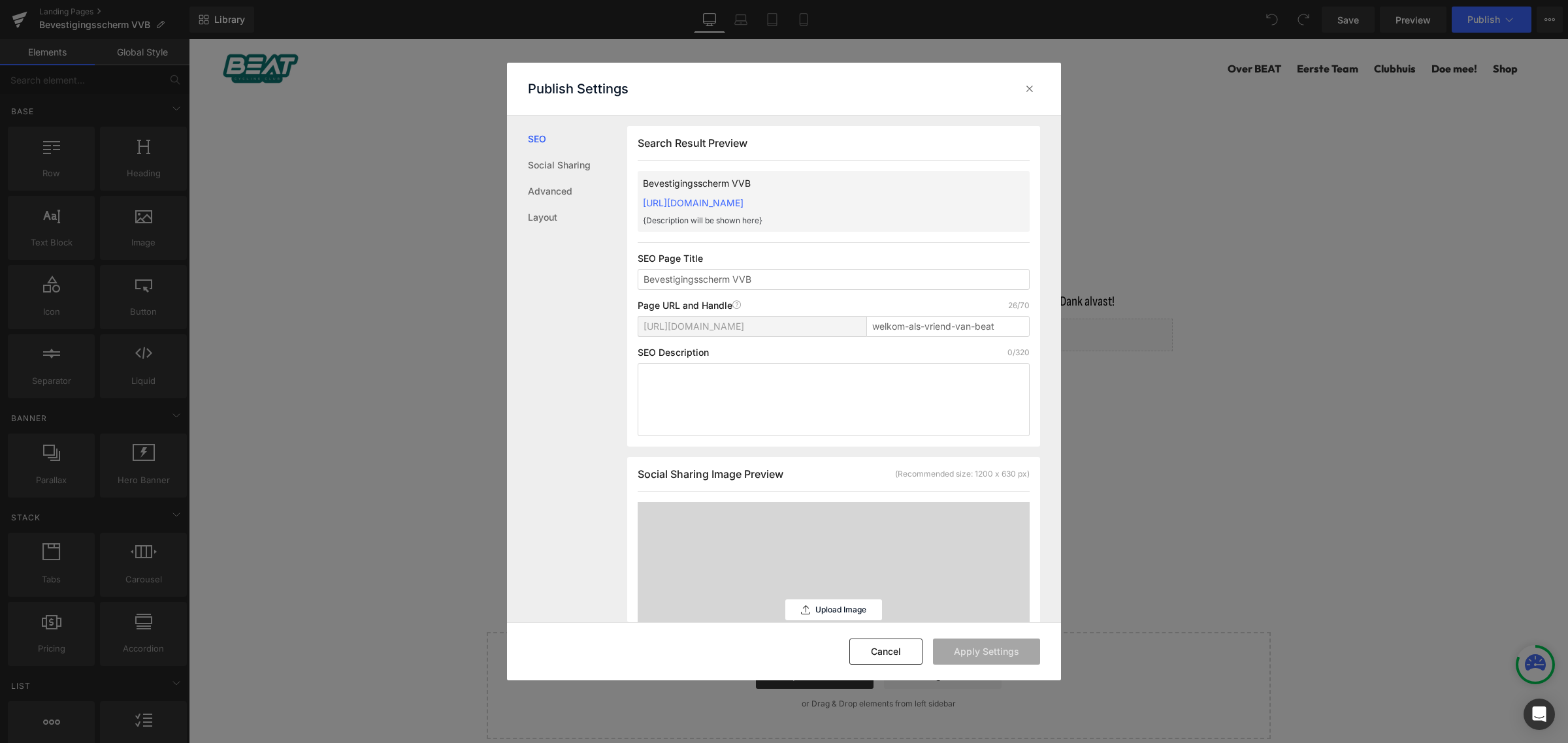
scroll to position [1, 0]
drag, startPoint x: 788, startPoint y: 282, endPoint x: 608, endPoint y: 276, distance: 180.1
click at [610, 276] on div "SEO Social Sharing Advanced Layout Search Result Preview Bevestigingsscherm VVB…" at bounding box center [784, 369] width 554 height 507
click at [941, 325] on input "welkom-als-vriend-van-beat" at bounding box center [947, 325] width 163 height 21
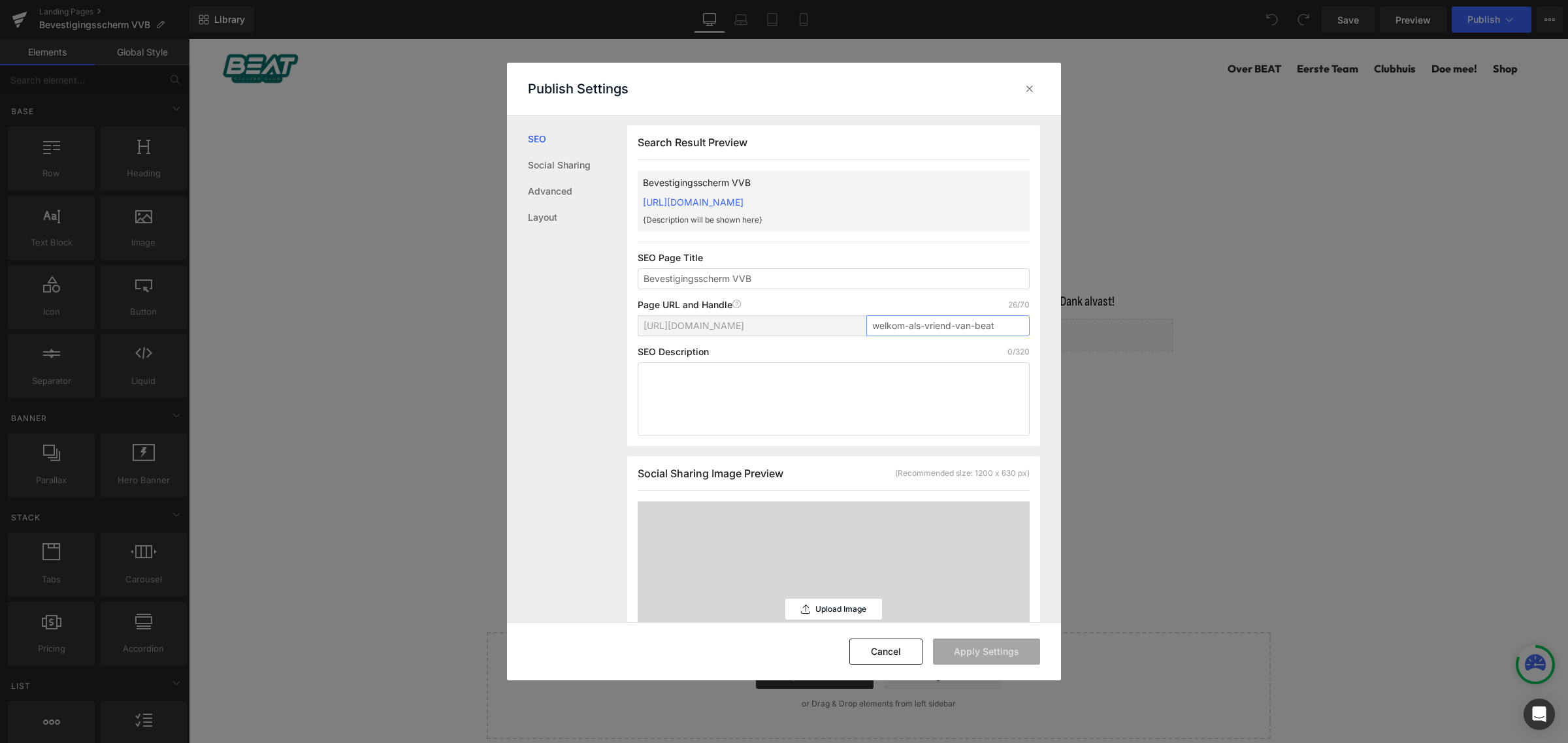
click at [941, 325] on input "welkom-als-vriend-van-beat" at bounding box center [947, 325] width 163 height 21
paste input "Bevestigingsscherm-VVB"
click at [1010, 649] on button "Apply Settings" at bounding box center [986, 651] width 107 height 26
type input "bevestigingsscherm-vvb"
click at [1033, 92] on icon at bounding box center [1029, 88] width 13 height 13
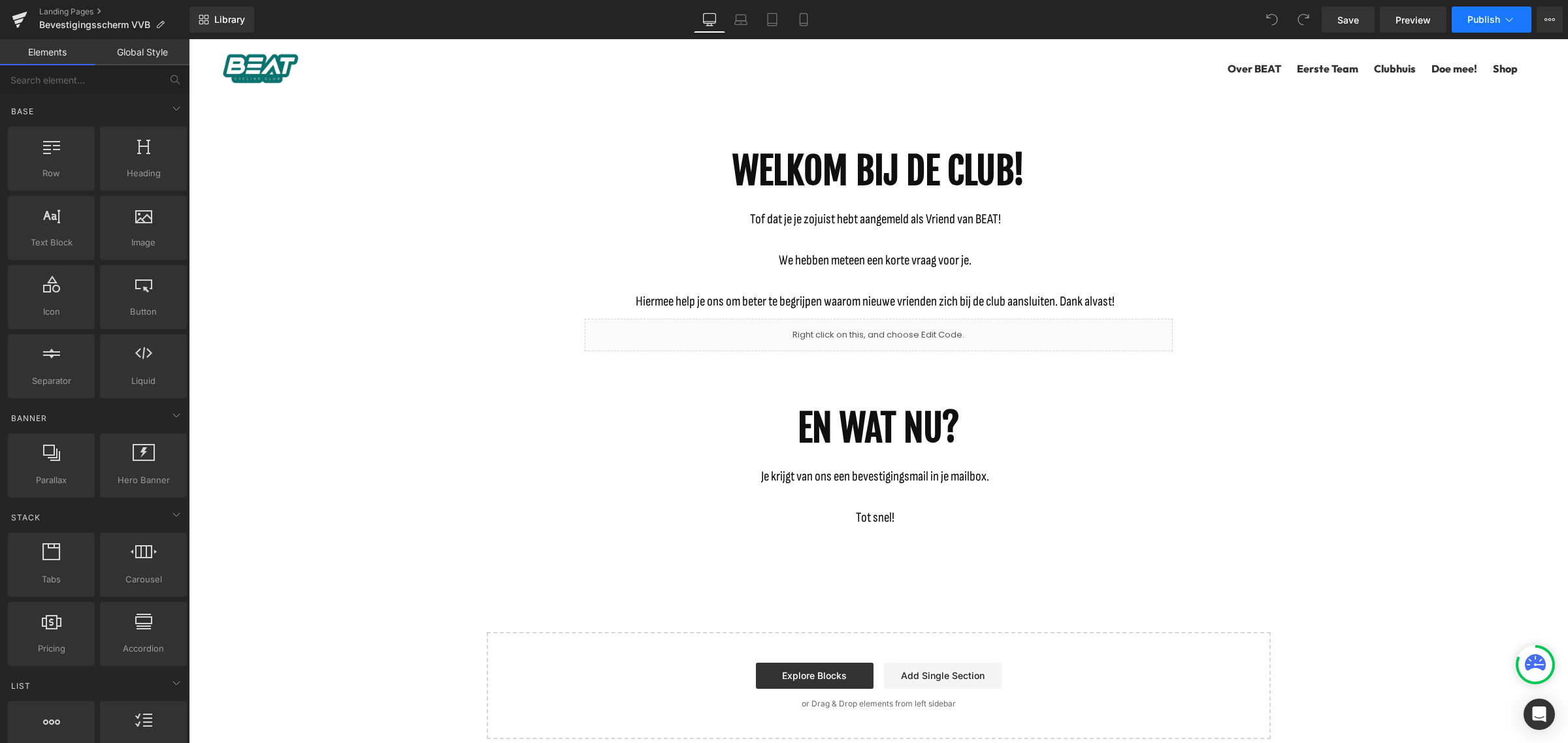
click at [1516, 21] on button "Publish" at bounding box center [1491, 20] width 80 height 26
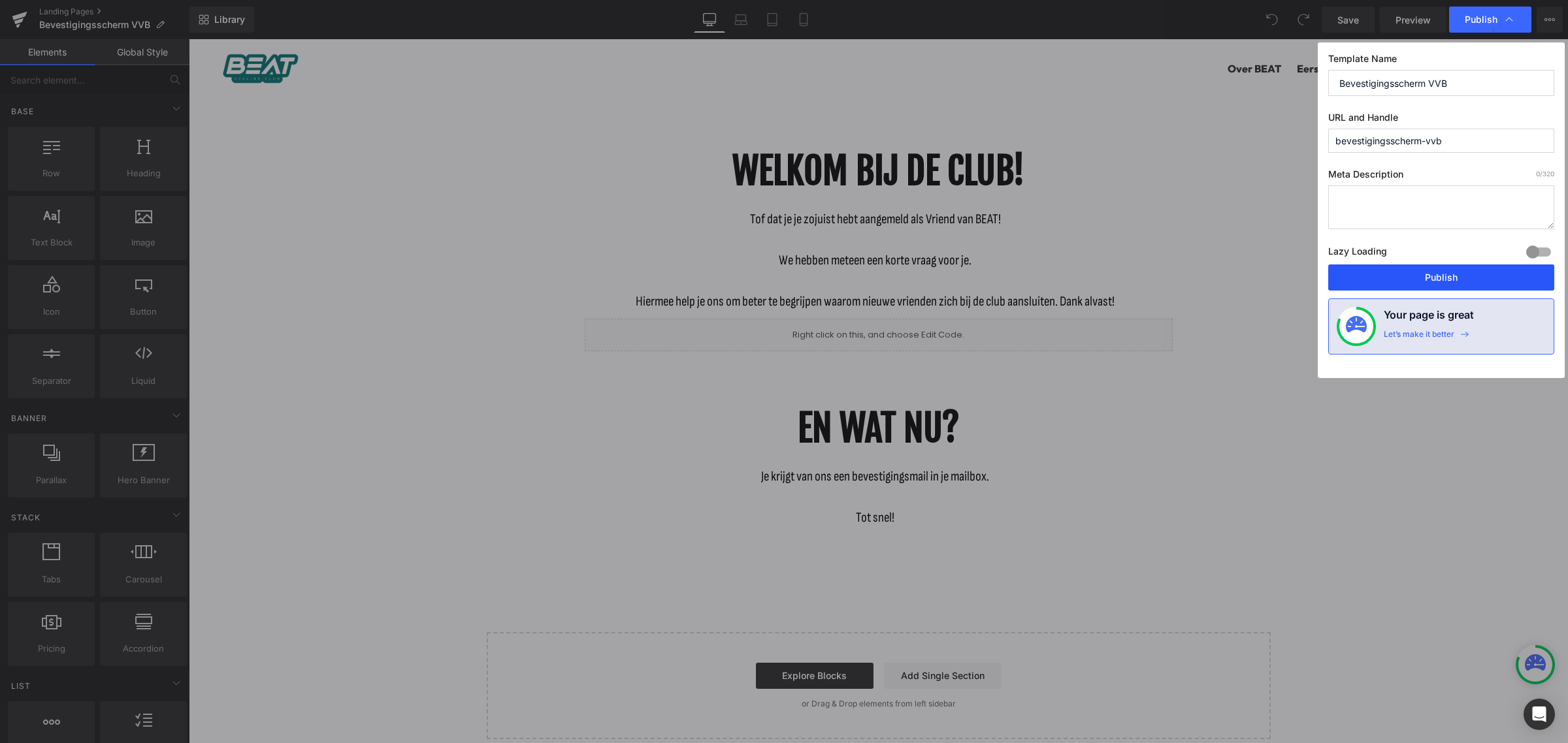
click at [1453, 288] on button "Publish" at bounding box center [1441, 278] width 226 height 26
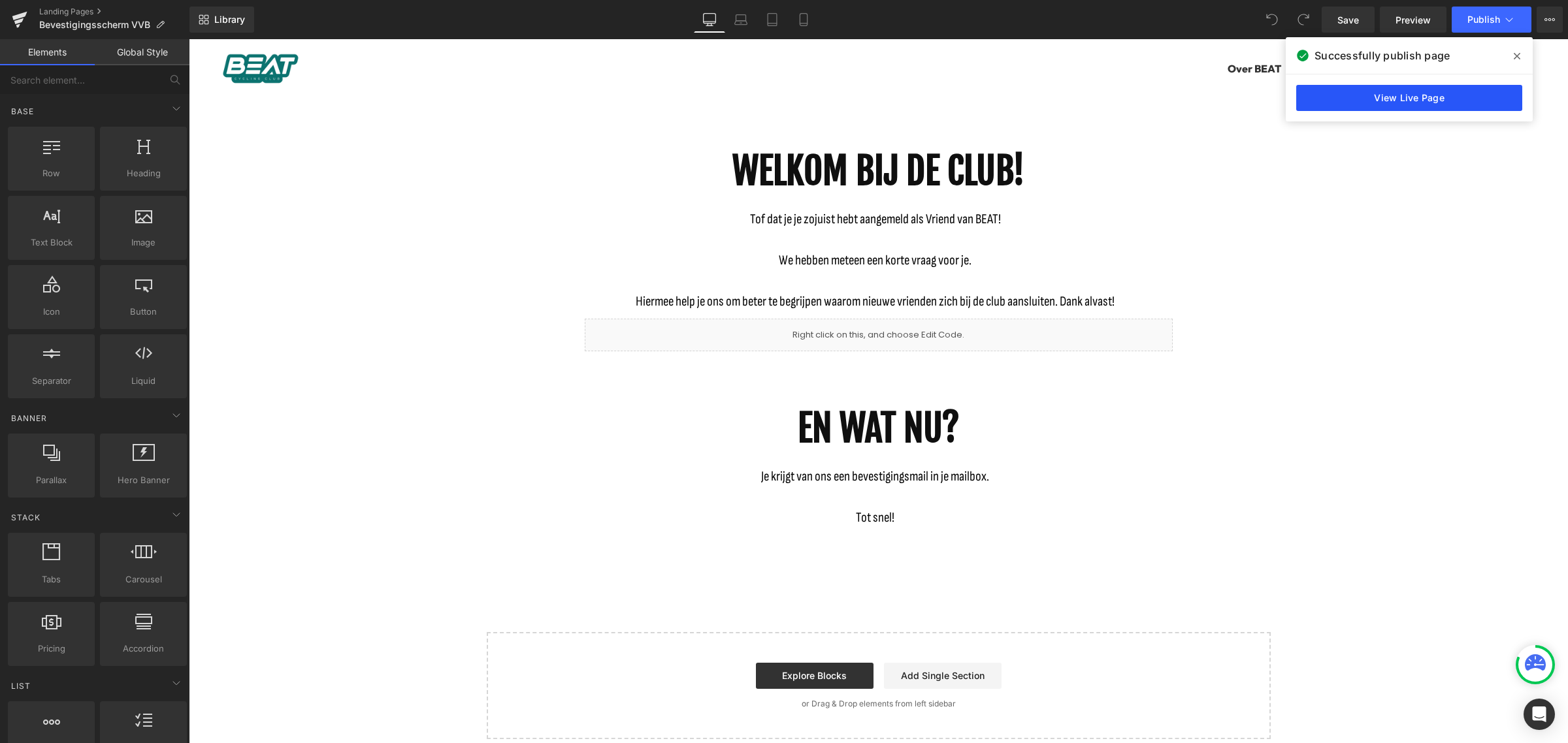
click at [1445, 96] on link "View Live Page" at bounding box center [1408, 98] width 226 height 26
